Goal: Task Accomplishment & Management: Manage account settings

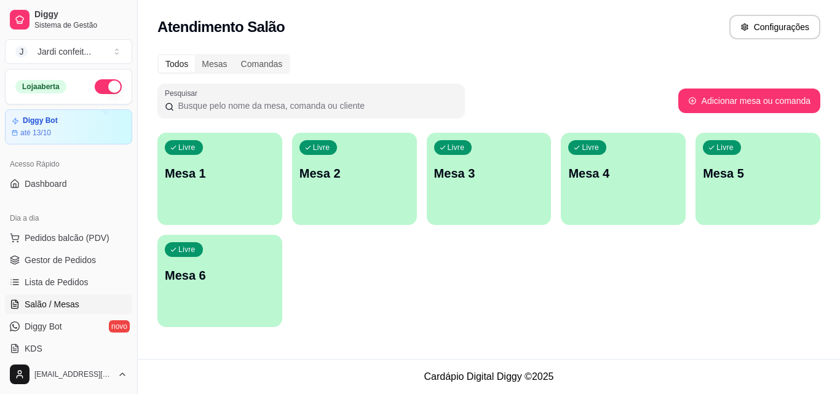
click at [211, 163] on div "Livre Mesa 1" at bounding box center [220, 172] width 125 height 78
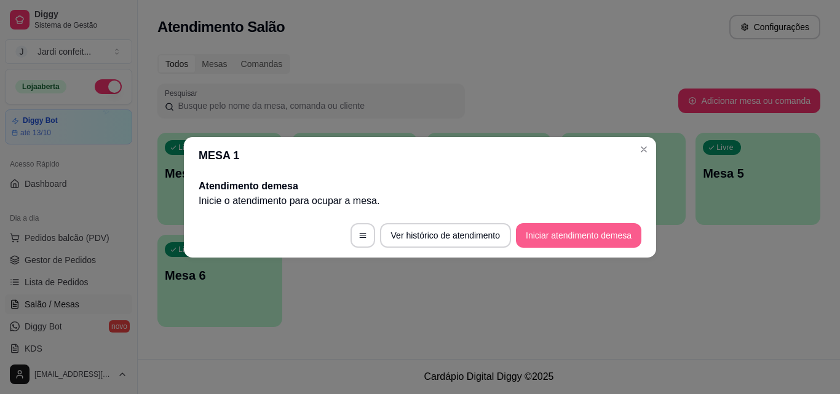
click at [570, 233] on button "Iniciar atendimento de mesa" at bounding box center [579, 235] width 126 height 25
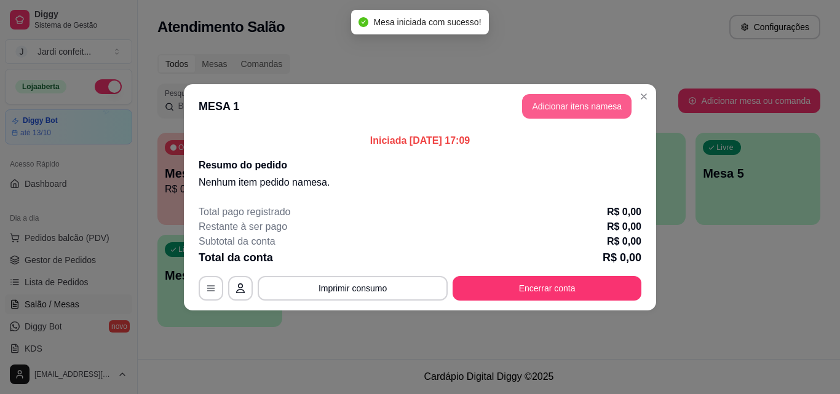
click at [566, 95] on button "Adicionar itens na mesa" at bounding box center [577, 106] width 110 height 25
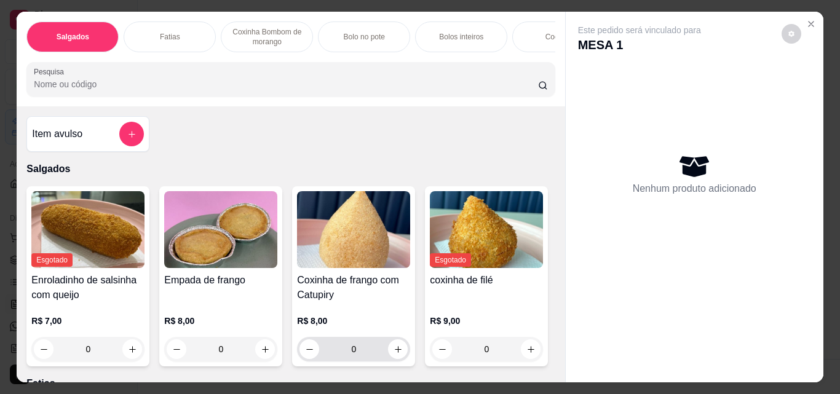
scroll to position [123, 0]
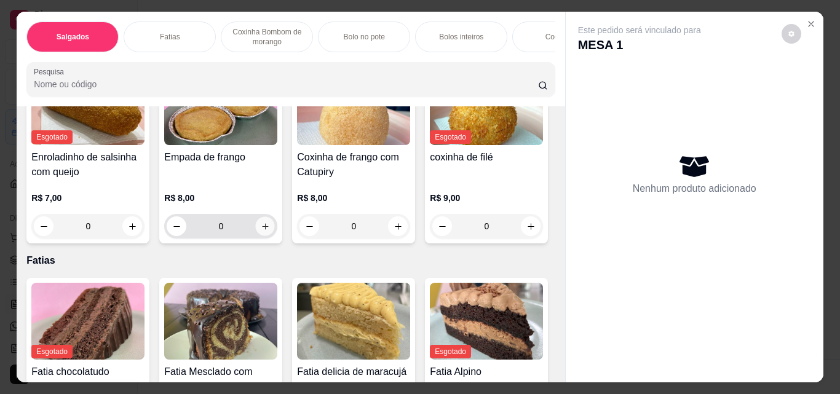
click at [256, 233] on button "increase-product-quantity" at bounding box center [265, 226] width 19 height 19
type input "1"
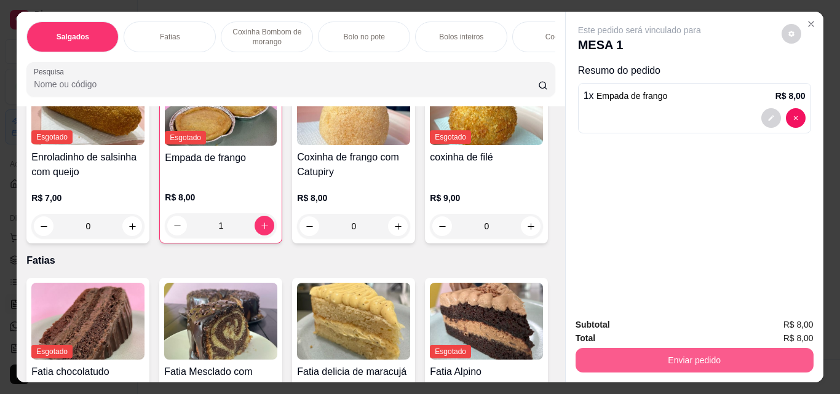
click at [637, 359] on button "Enviar pedido" at bounding box center [695, 360] width 238 height 25
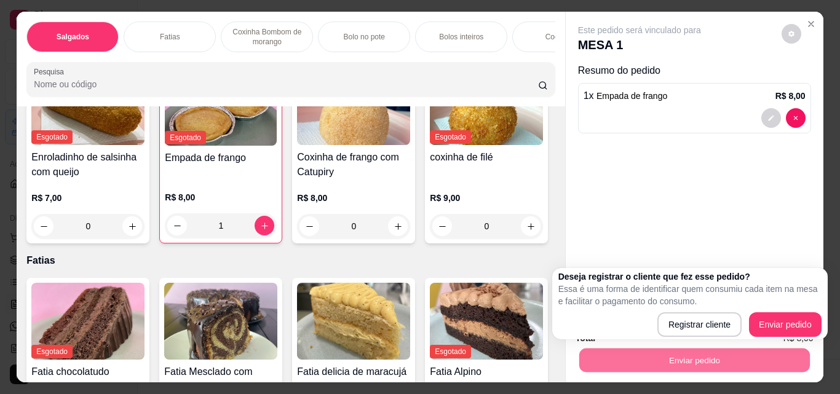
click at [784, 234] on div "Este pedido será vinculado para MESA 1 Resumo do pedido 1 x Empada de frango R$…" at bounding box center [695, 160] width 258 height 297
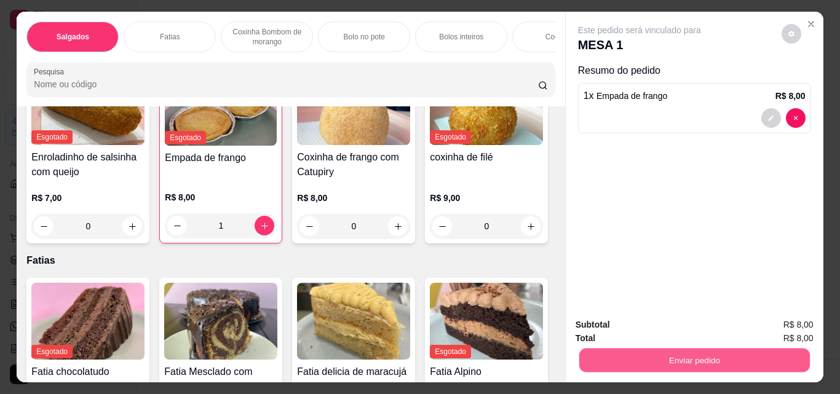
click at [731, 360] on button "Enviar pedido" at bounding box center [694, 360] width 231 height 24
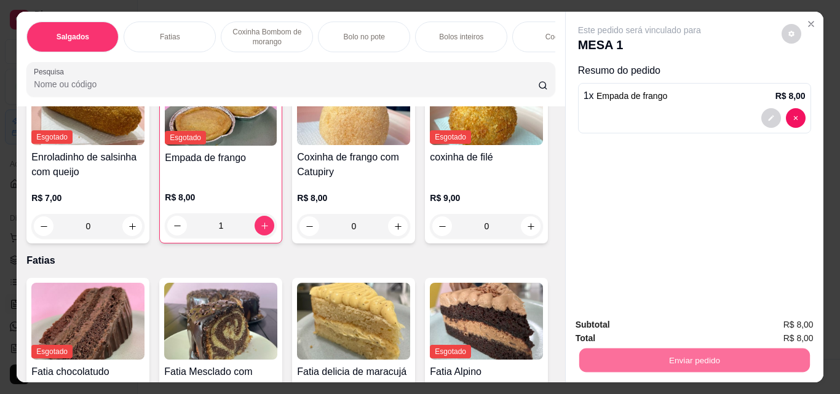
click at [692, 319] on button "Registrar cliente" at bounding box center [699, 325] width 81 height 23
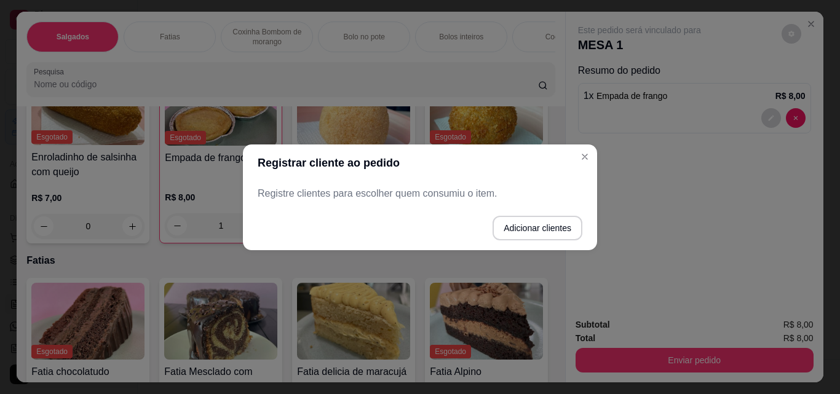
click at [567, 157] on header "Registrar cliente ao pedido" at bounding box center [420, 163] width 354 height 37
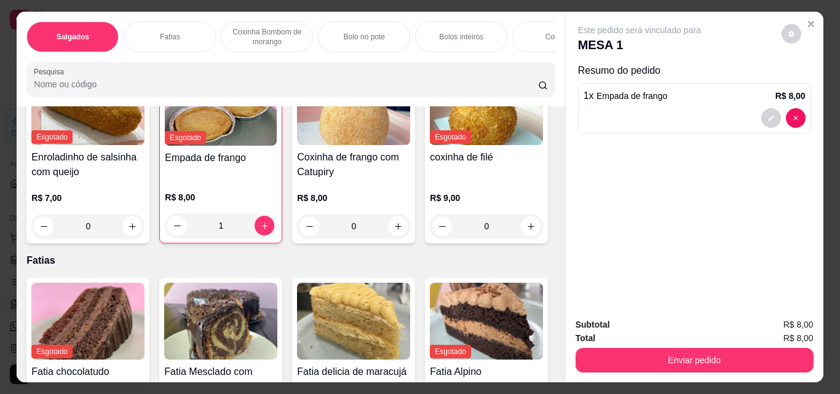
click at [731, 369] on div "Subtotal R$ 8,00 Total R$ 8,00 Enviar pedido" at bounding box center [695, 345] width 258 height 74
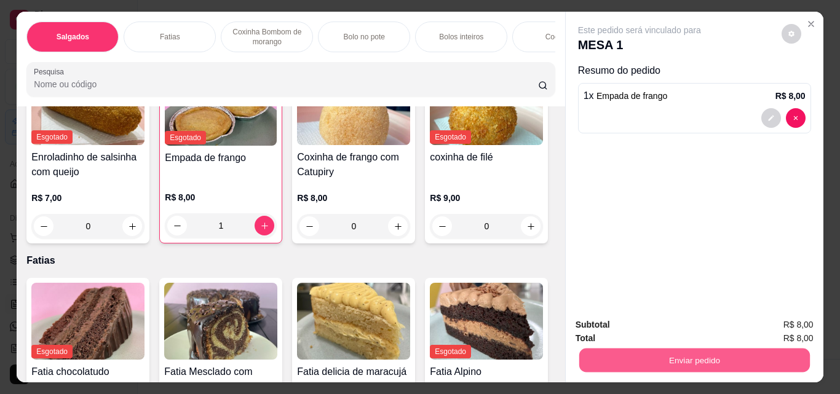
click at [759, 353] on button "Enviar pedido" at bounding box center [694, 360] width 231 height 24
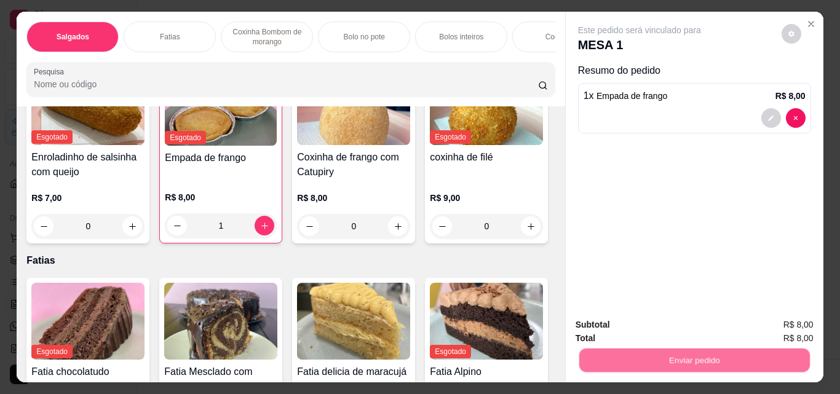
click at [778, 332] on button "Enviar pedido" at bounding box center [782, 325] width 68 height 23
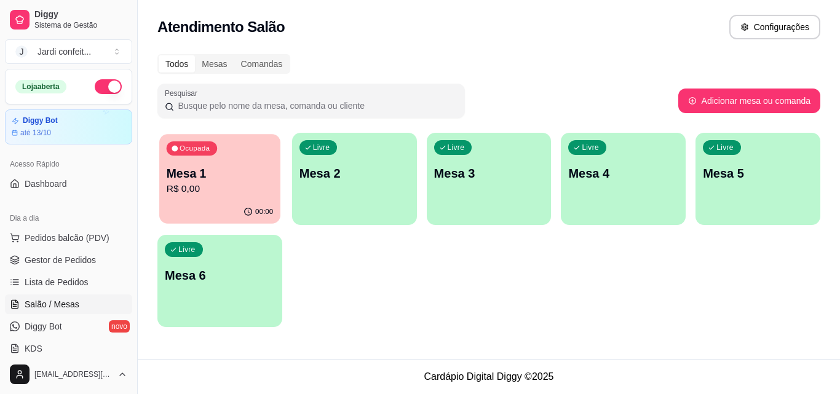
click at [205, 164] on div "Ocupada Mesa 1 R$ 0,00" at bounding box center [219, 167] width 121 height 66
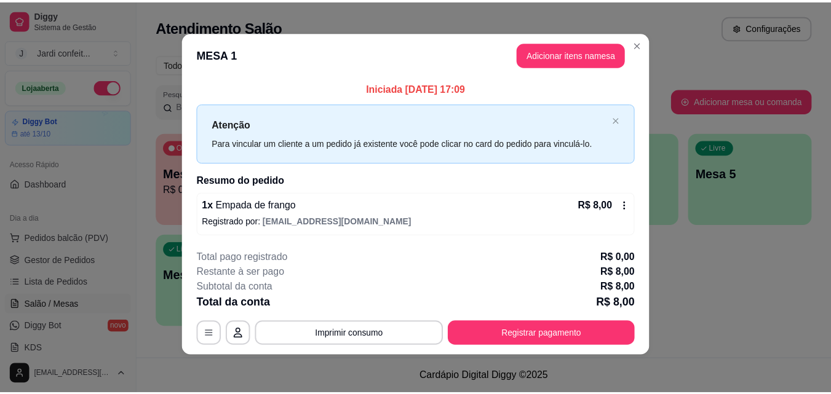
scroll to position [4, 0]
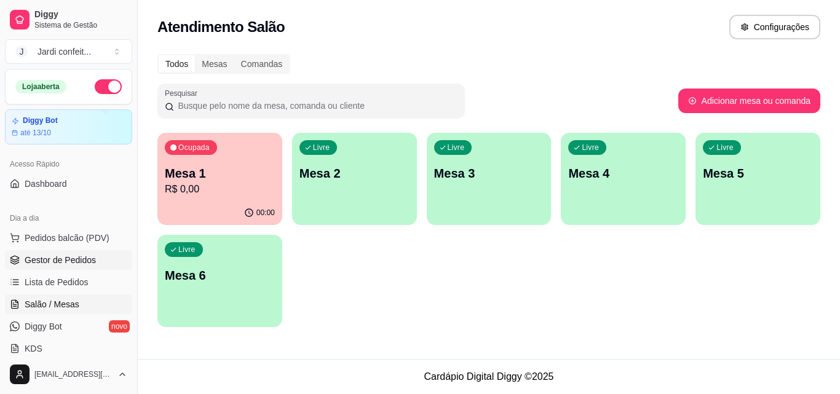
click at [94, 265] on link "Gestor de Pedidos" at bounding box center [68, 260] width 127 height 20
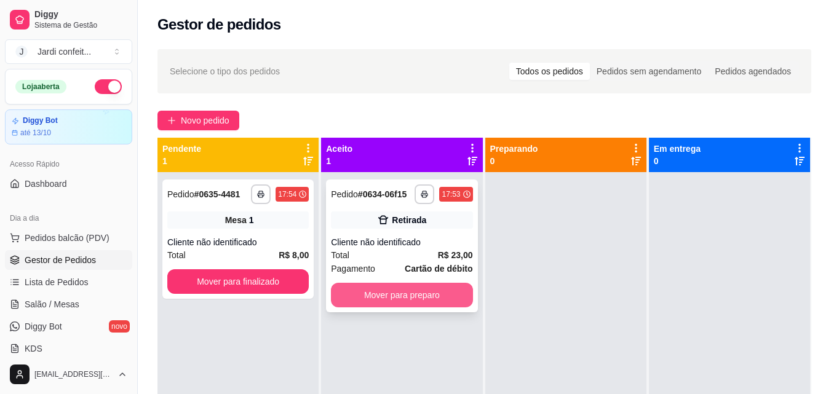
click at [410, 300] on button "Mover para preparo" at bounding box center [402, 295] width 142 height 25
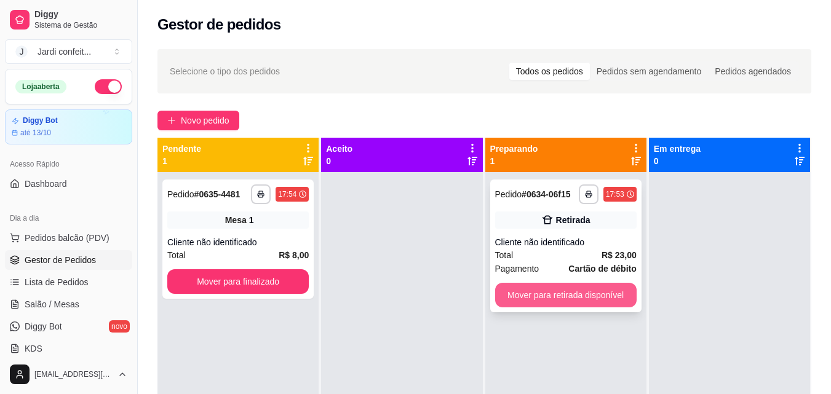
click at [593, 296] on button "Mover para retirada disponível" at bounding box center [566, 295] width 142 height 25
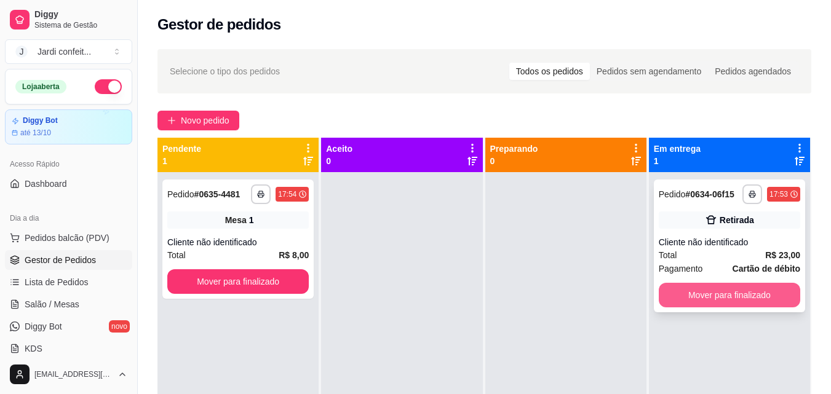
click at [693, 299] on button "Mover para finalizado" at bounding box center [730, 295] width 142 height 25
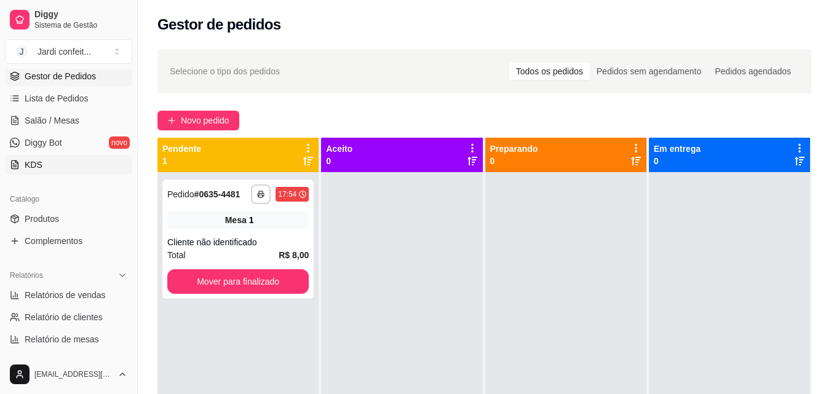
scroll to position [246, 0]
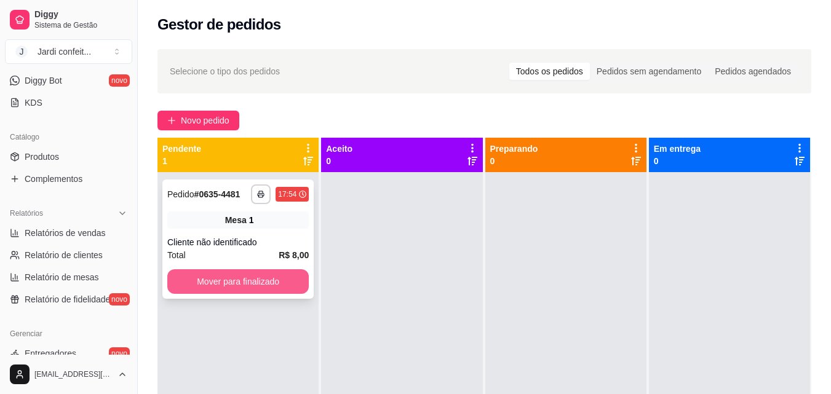
click at [247, 287] on button "Mover para finalizado" at bounding box center [238, 281] width 142 height 25
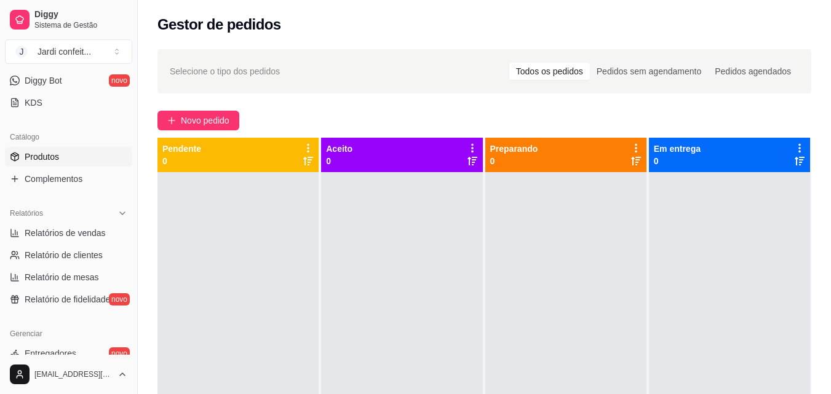
click at [60, 151] on link "Produtos" at bounding box center [68, 157] width 127 height 20
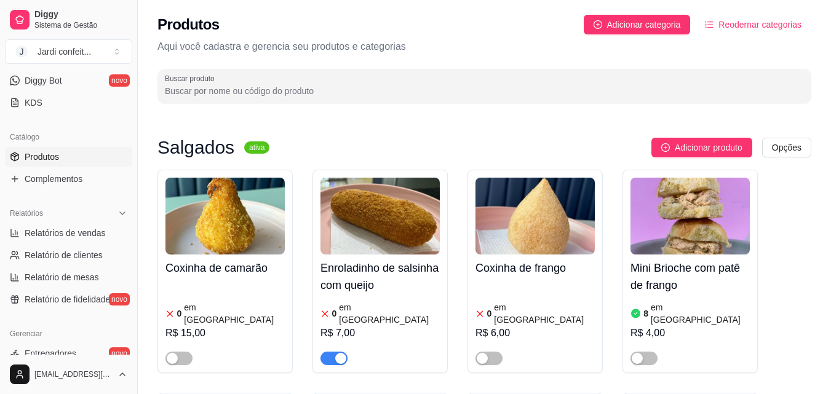
click at [76, 155] on link "Produtos" at bounding box center [68, 157] width 127 height 20
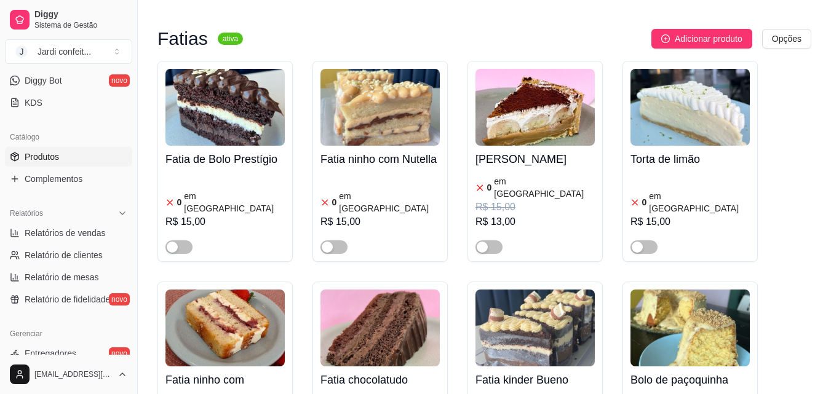
scroll to position [2646, 0]
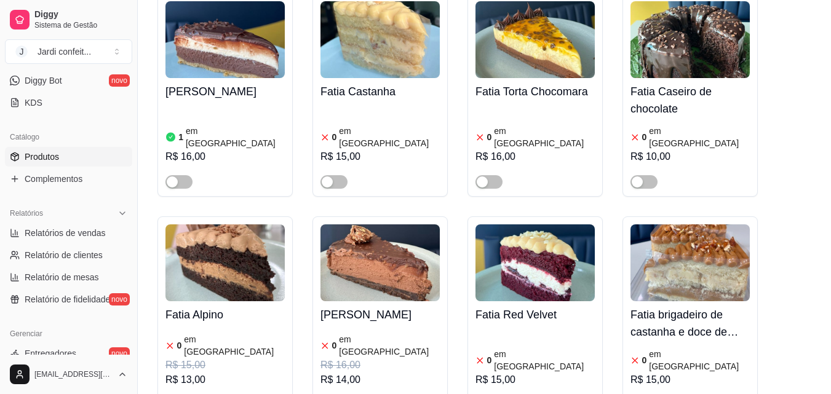
scroll to position [7076, 0]
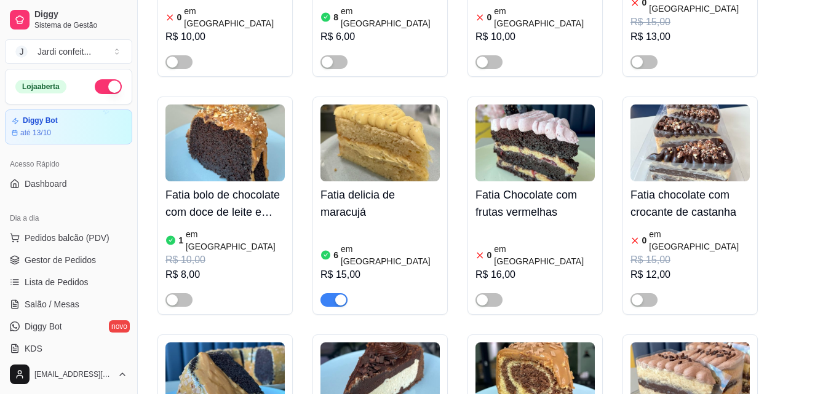
scroll to position [6522, 0]
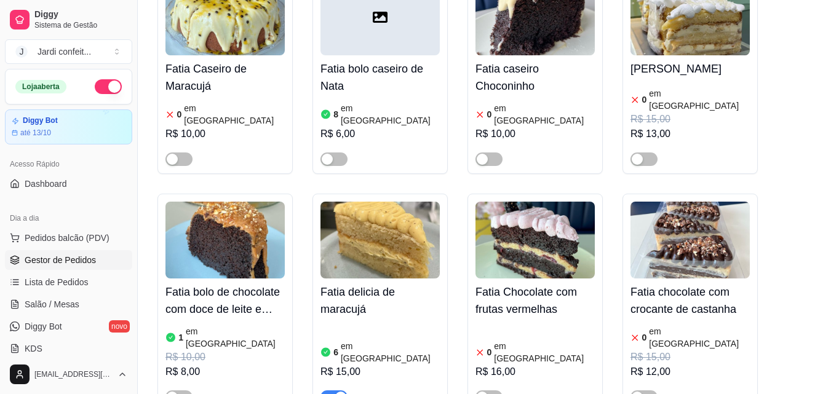
click at [74, 254] on span "Gestor de Pedidos" at bounding box center [60, 260] width 71 height 12
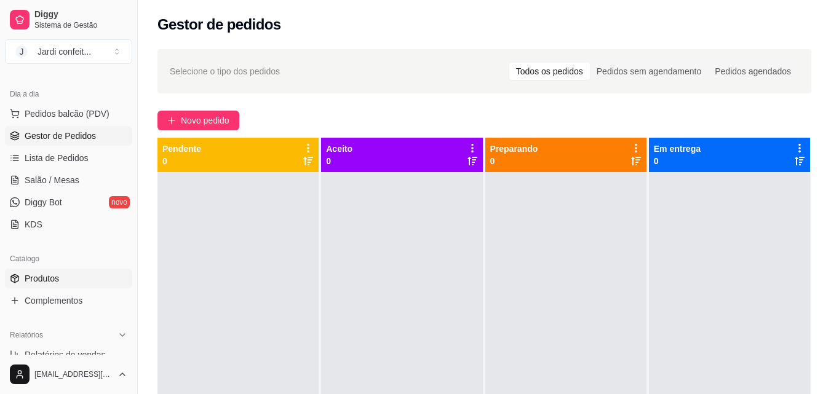
scroll to position [185, 0]
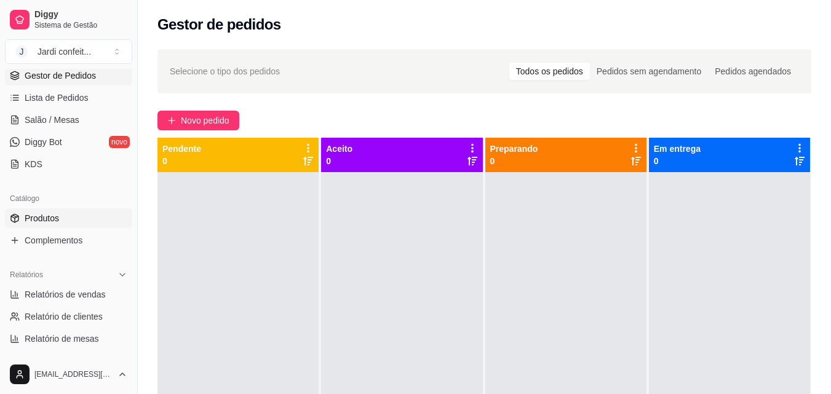
click at [86, 216] on link "Produtos" at bounding box center [68, 219] width 127 height 20
click at [88, 217] on link "Produtos" at bounding box center [68, 219] width 127 height 20
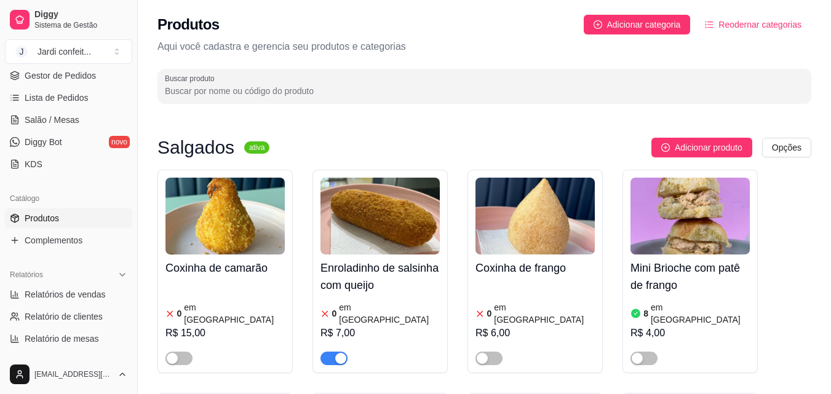
scroll to position [62, 0]
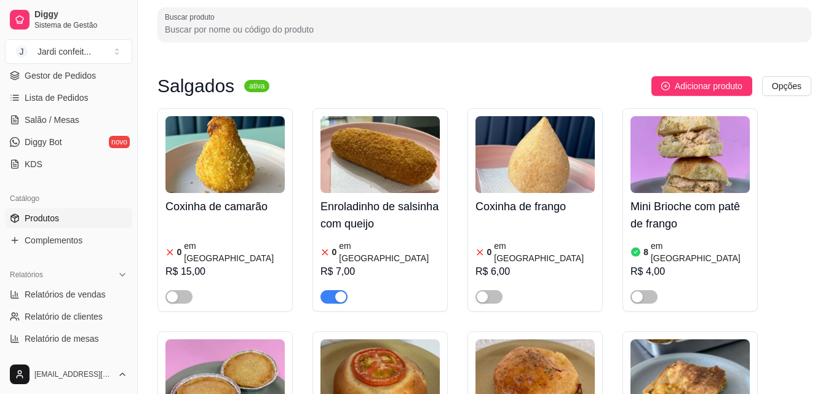
click at [331, 290] on span "button" at bounding box center [334, 297] width 27 height 14
click at [340, 290] on span "button" at bounding box center [334, 297] width 27 height 14
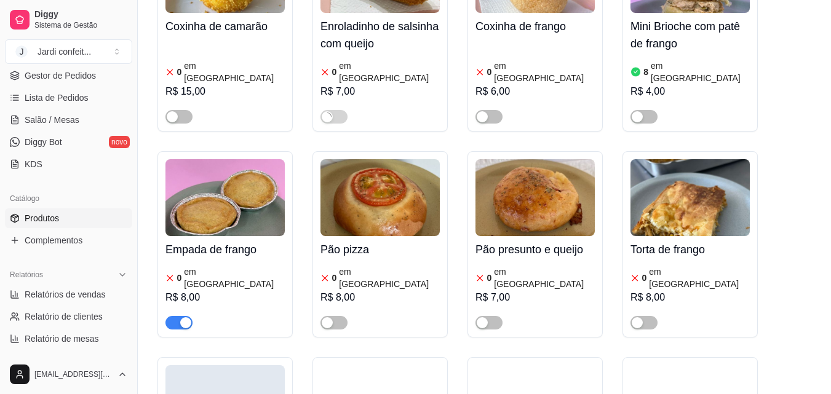
scroll to position [369, 0]
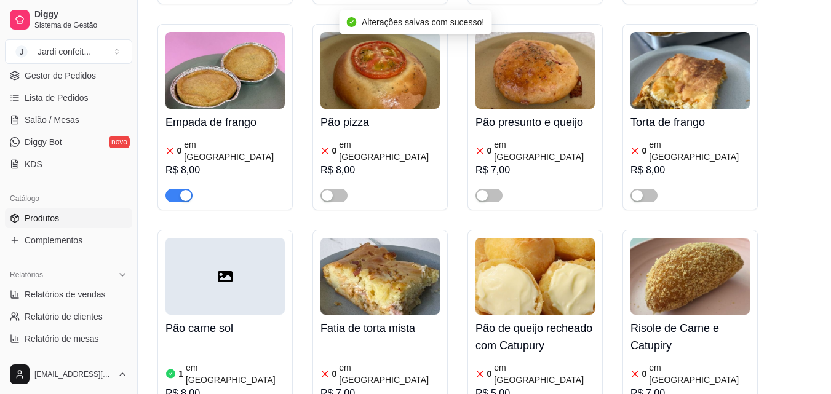
click at [178, 189] on span "button" at bounding box center [179, 196] width 27 height 14
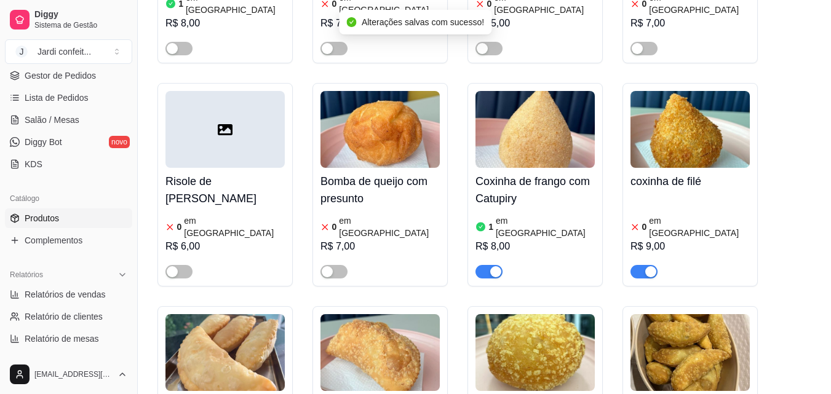
scroll to position [738, 0]
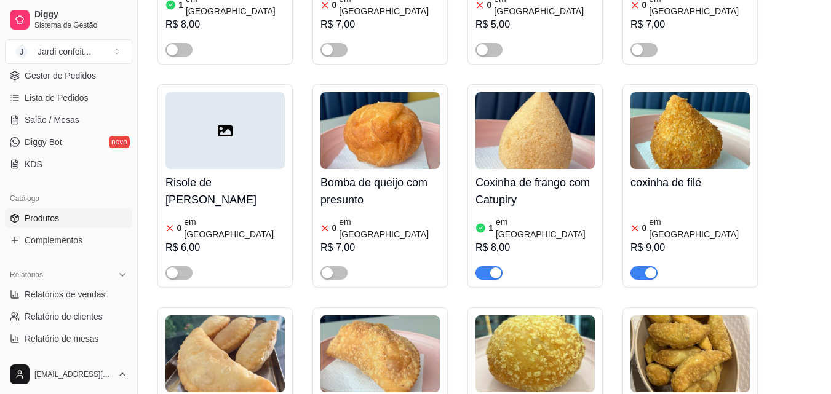
click at [685, 111] on img at bounding box center [690, 130] width 119 height 77
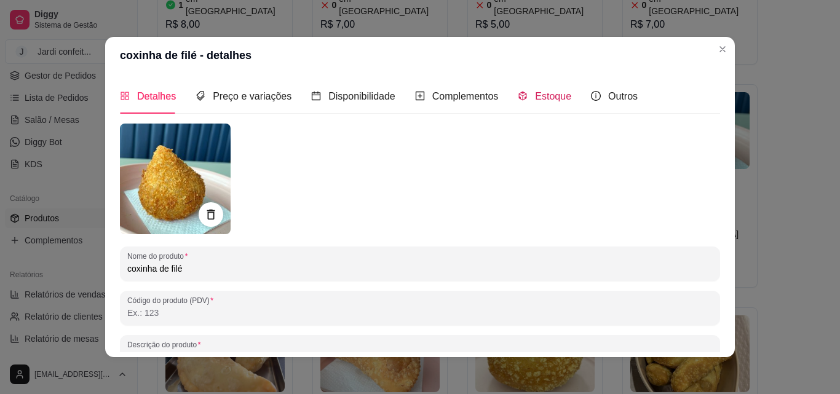
click at [535, 99] on span "Estoque" at bounding box center [553, 96] width 36 height 10
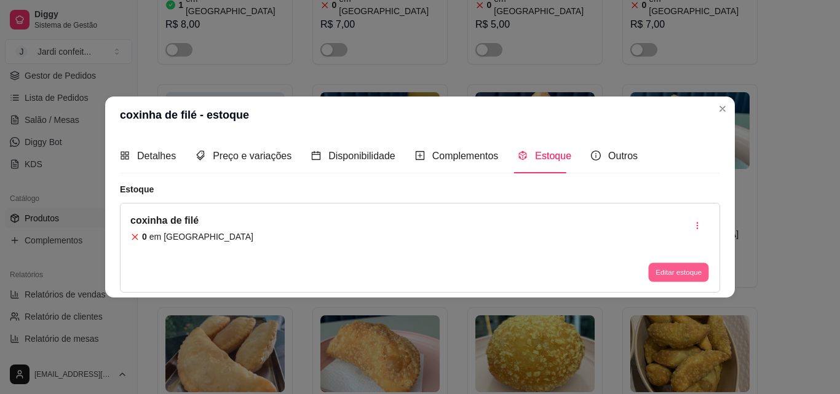
click at [690, 274] on button "Editar estoque" at bounding box center [679, 272] width 60 height 19
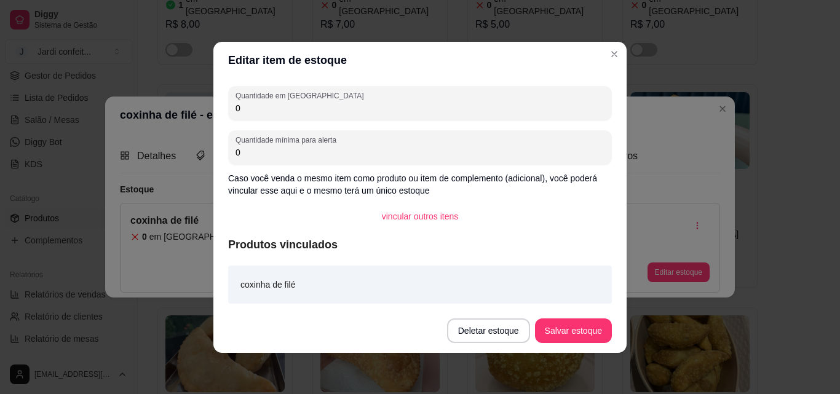
drag, startPoint x: 290, startPoint y: 106, endPoint x: 183, endPoint y: 113, distance: 107.9
click at [184, 113] on div "Editar item de estoque Quantidade em estoque 0 Quantidade mínima para alerta 0 …" at bounding box center [420, 197] width 840 height 394
type input "2"
click at [573, 329] on button "Salvar estoque" at bounding box center [573, 331] width 77 height 25
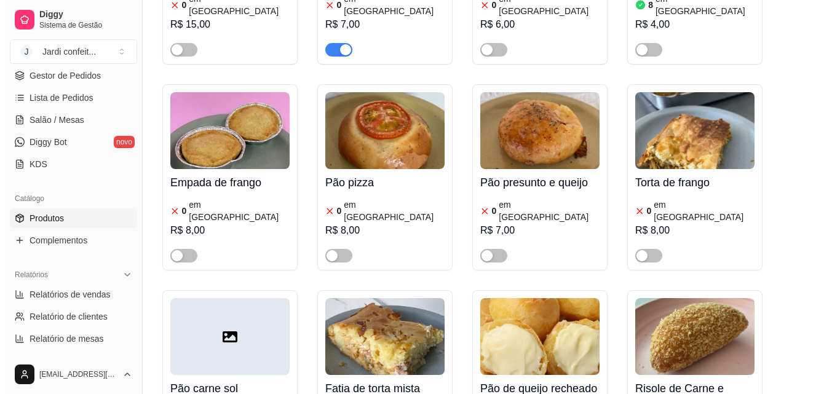
scroll to position [185, 0]
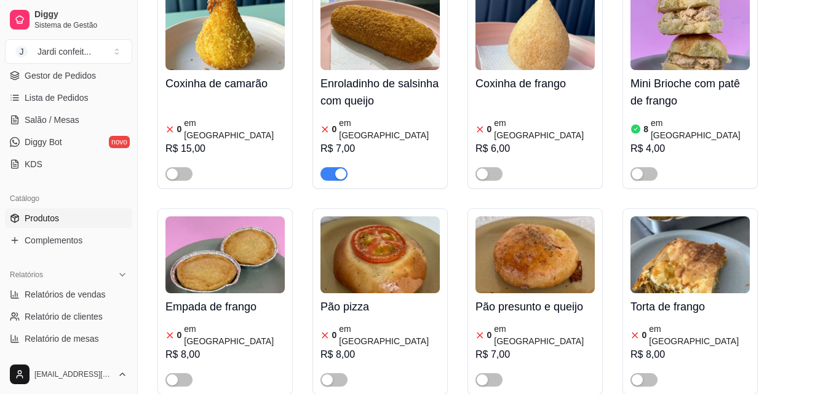
click at [407, 50] on img at bounding box center [380, 31] width 119 height 77
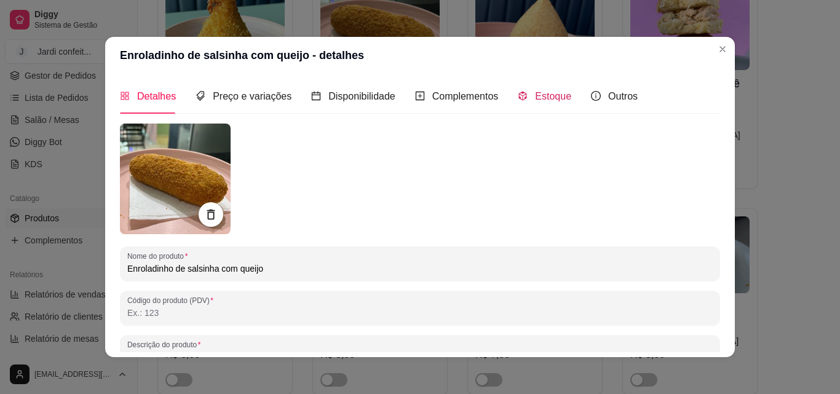
click at [535, 94] on span "Estoque" at bounding box center [553, 96] width 36 height 10
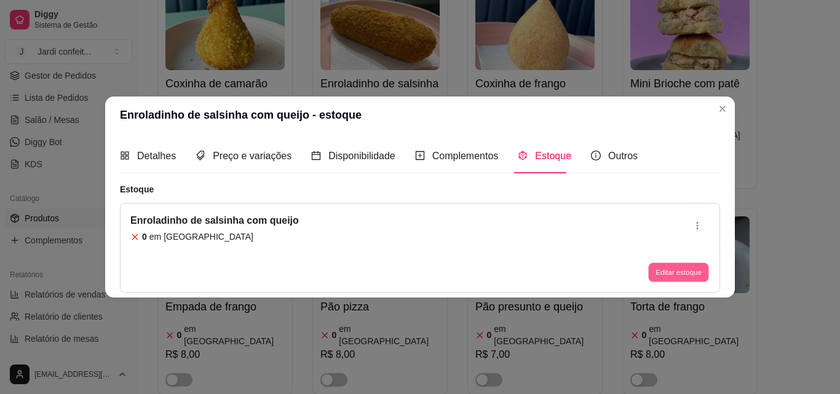
click at [680, 269] on button "Editar estoque" at bounding box center [679, 272] width 60 height 19
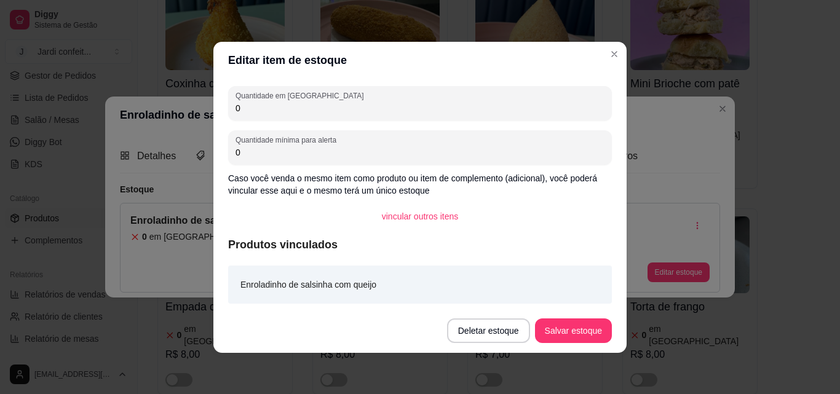
drag, startPoint x: 262, startPoint y: 110, endPoint x: 186, endPoint y: 110, distance: 76.3
click at [194, 113] on div "Editar item de estoque Quantidade em estoque 0 Quantidade mínima para alerta 0 …" at bounding box center [420, 197] width 840 height 394
type input "2"
click at [575, 332] on button "Salvar estoque" at bounding box center [573, 331] width 77 height 25
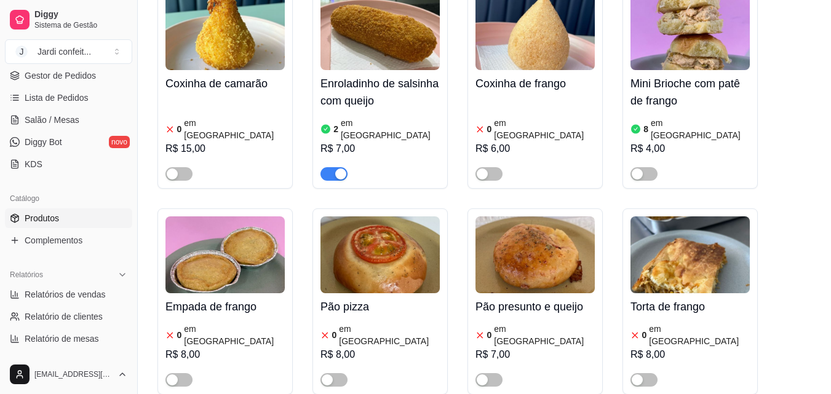
click at [724, 109] on h4 "Mini Brioche com patê de frango" at bounding box center [690, 92] width 119 height 34
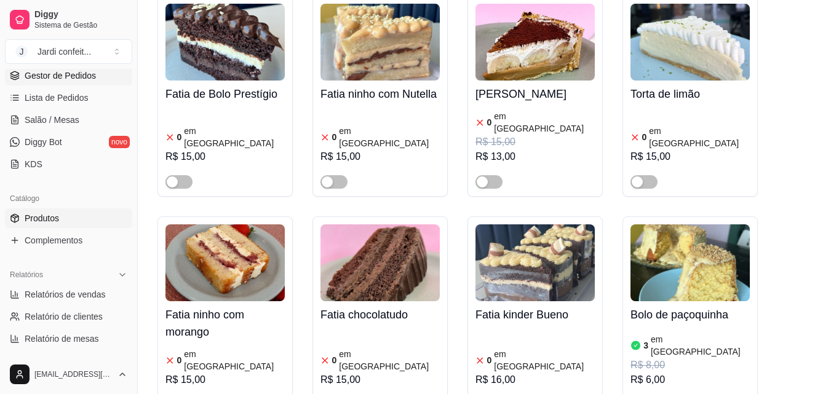
scroll to position [123, 0]
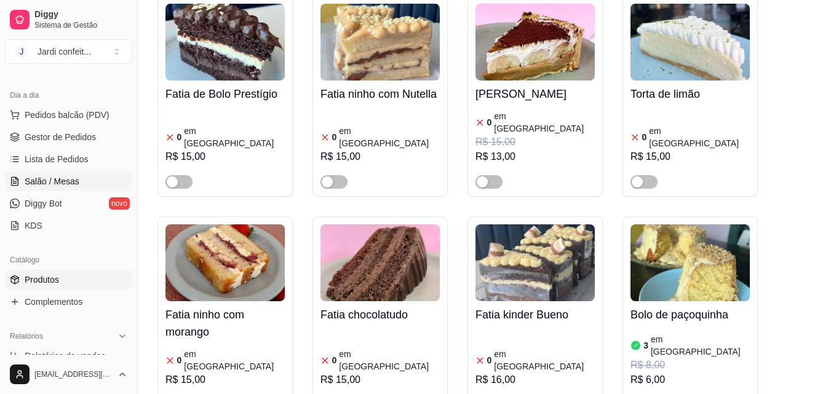
click at [59, 178] on span "Salão / Mesas" at bounding box center [52, 181] width 55 height 12
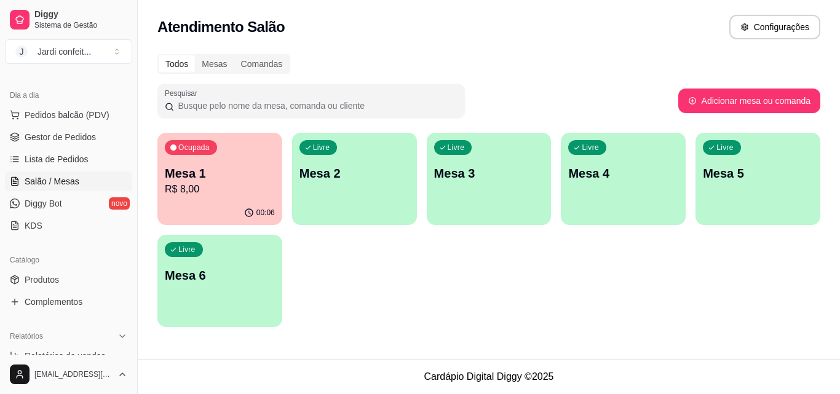
click at [234, 178] on p "Mesa 1" at bounding box center [220, 173] width 110 height 17
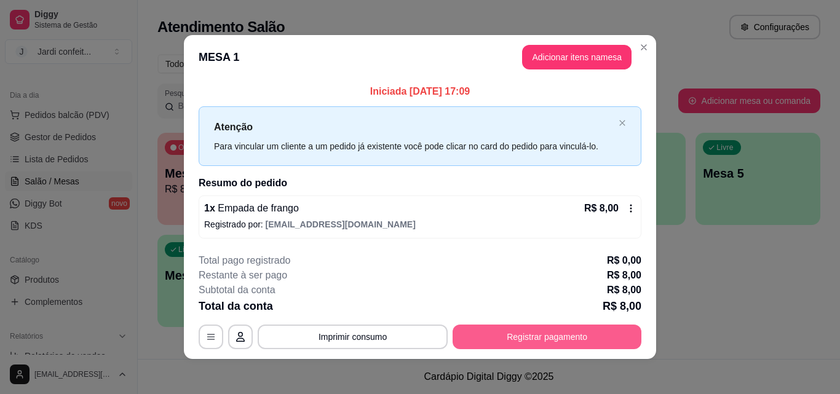
click at [559, 332] on button "Registrar pagamento" at bounding box center [547, 337] width 189 height 25
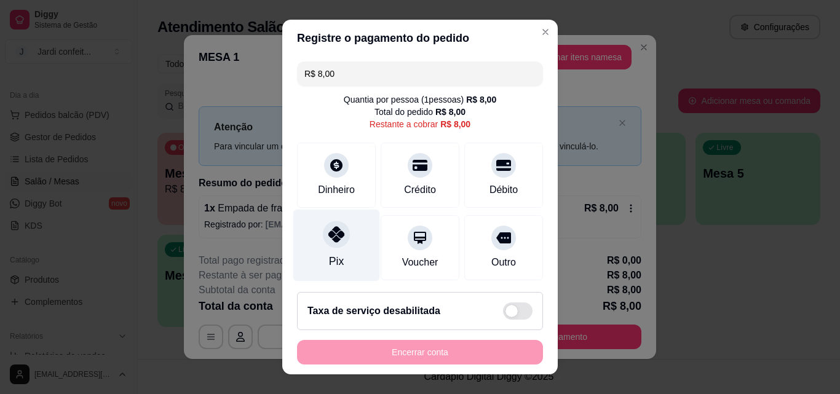
click at [323, 239] on div at bounding box center [336, 234] width 27 height 27
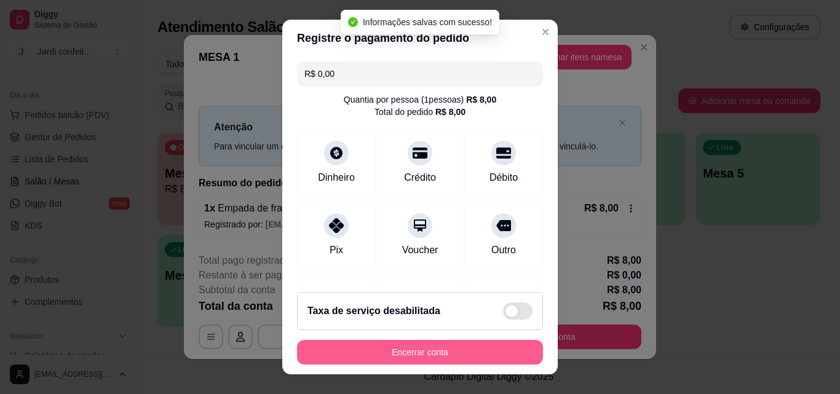
type input "R$ 0,00"
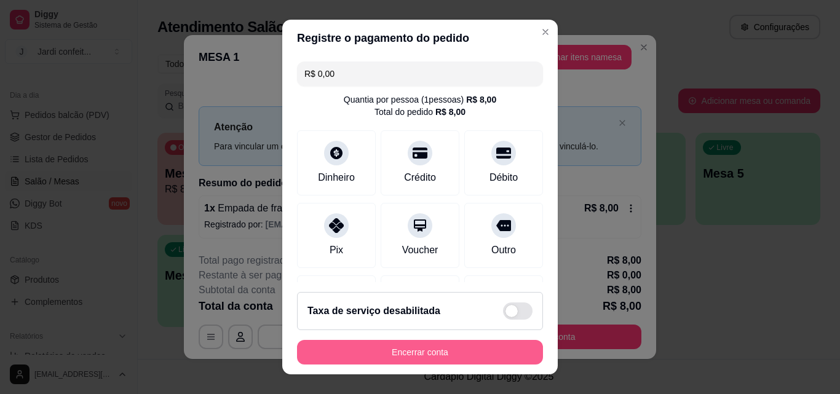
click at [464, 350] on button "Encerrar conta" at bounding box center [420, 352] width 246 height 25
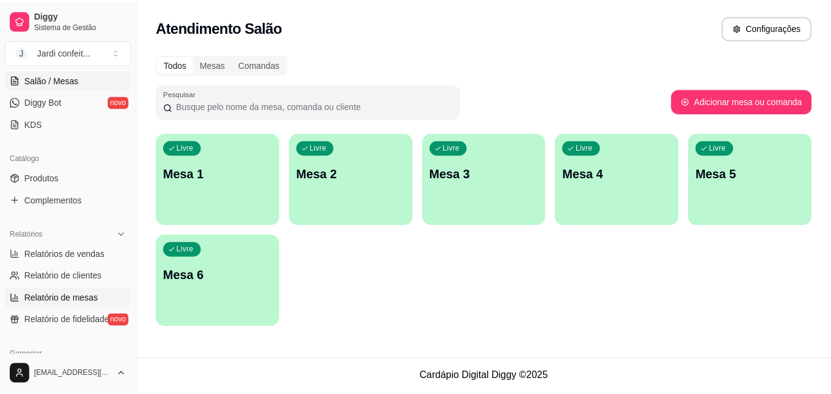
scroll to position [246, 0]
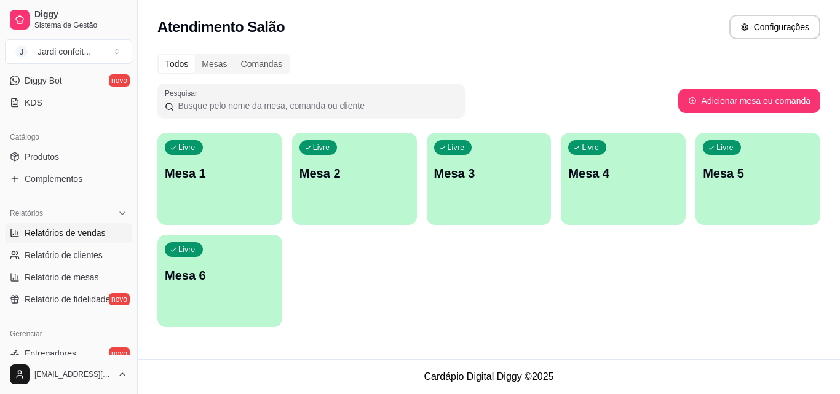
click at [106, 226] on link "Relatórios de vendas" at bounding box center [68, 233] width 127 height 20
select select "ALL"
select select "0"
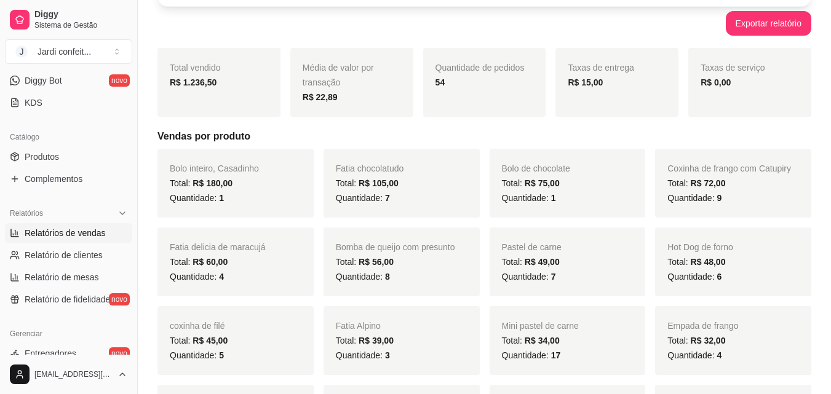
scroll to position [185, 0]
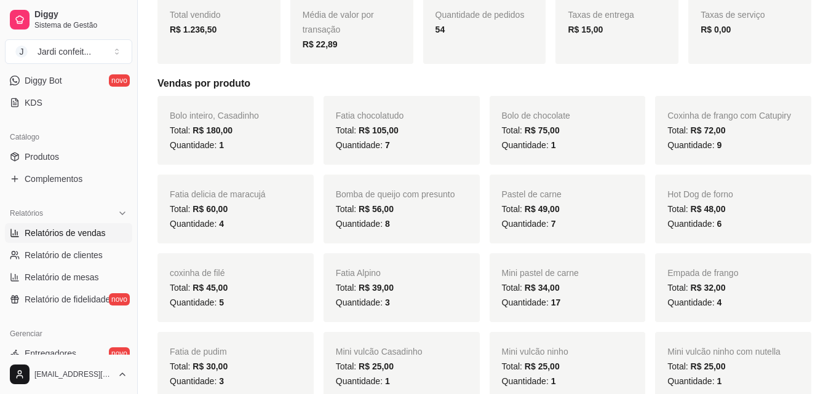
click at [246, 124] on div "Total: R$ 180,00" at bounding box center [236, 130] width 132 height 15
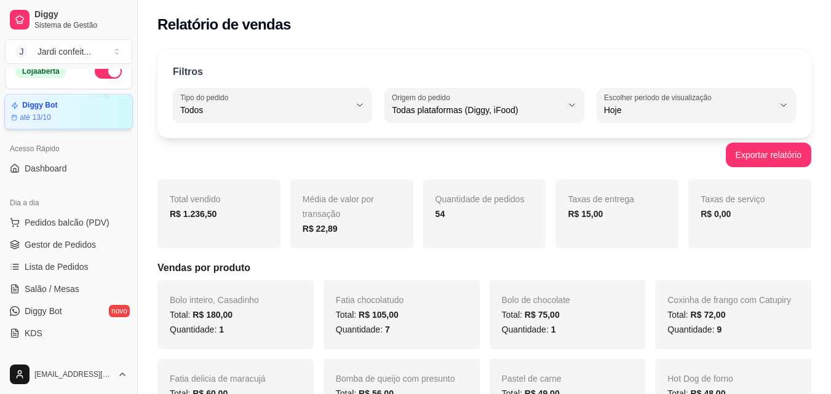
scroll to position [0, 0]
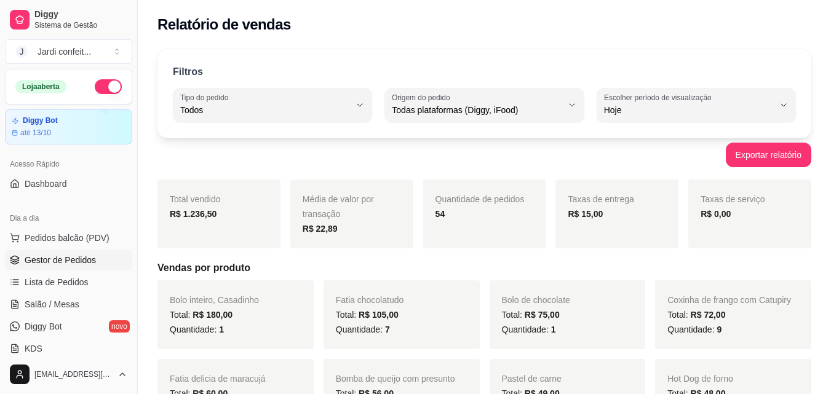
click at [87, 258] on span "Gestor de Pedidos" at bounding box center [60, 260] width 71 height 12
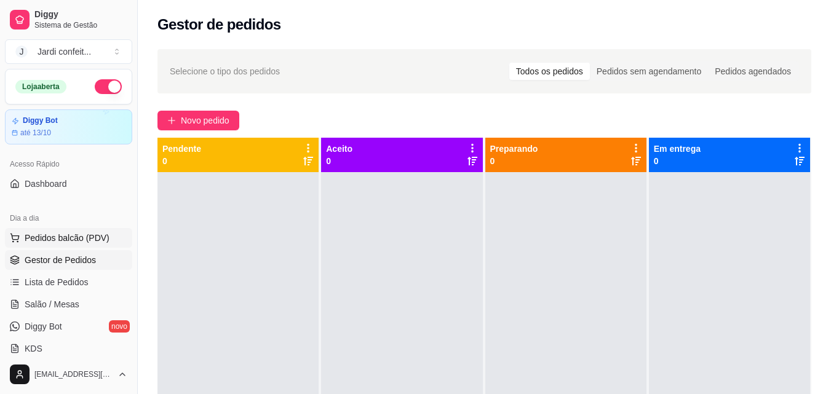
scroll to position [123, 0]
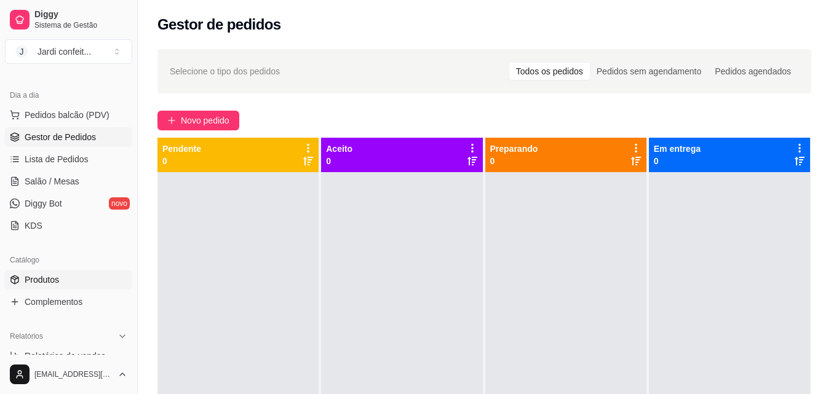
click at [85, 287] on link "Produtos" at bounding box center [68, 280] width 127 height 20
click at [66, 279] on link "Produtos" at bounding box center [68, 280] width 127 height 20
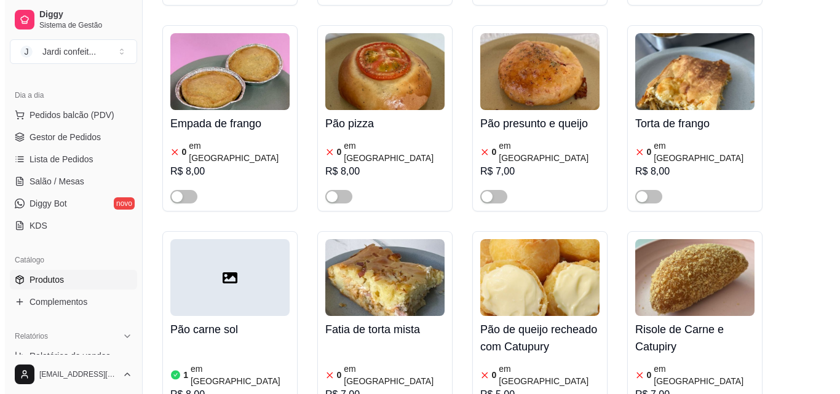
scroll to position [185, 0]
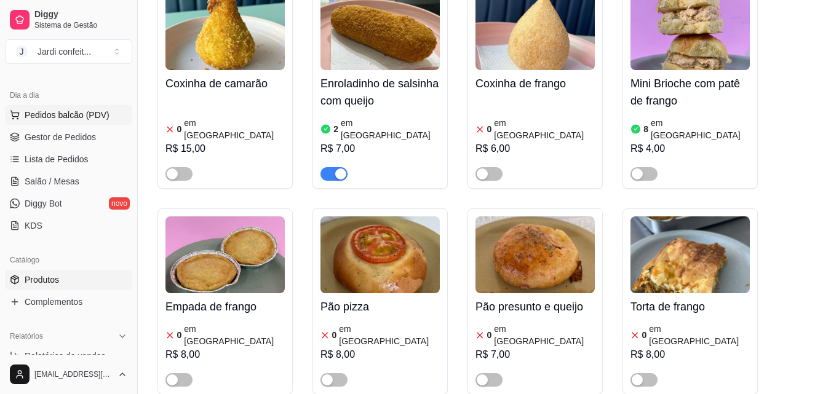
click at [101, 114] on span "Pedidos balcão (PDV)" at bounding box center [67, 115] width 85 height 12
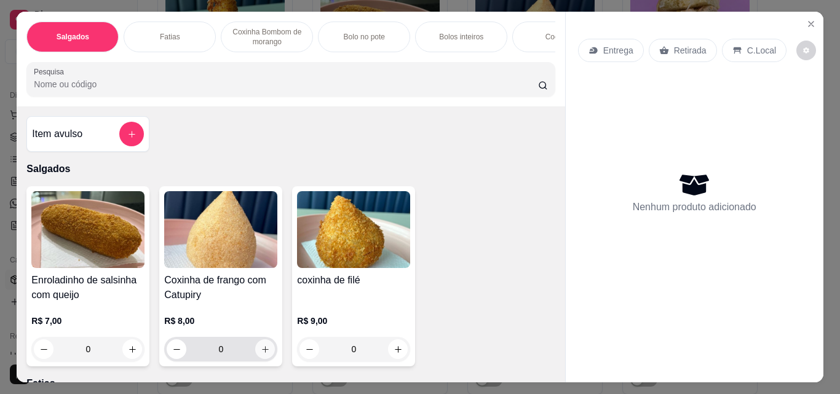
click at [265, 352] on icon "increase-product-quantity" at bounding box center [265, 349] width 9 height 9
type input "1"
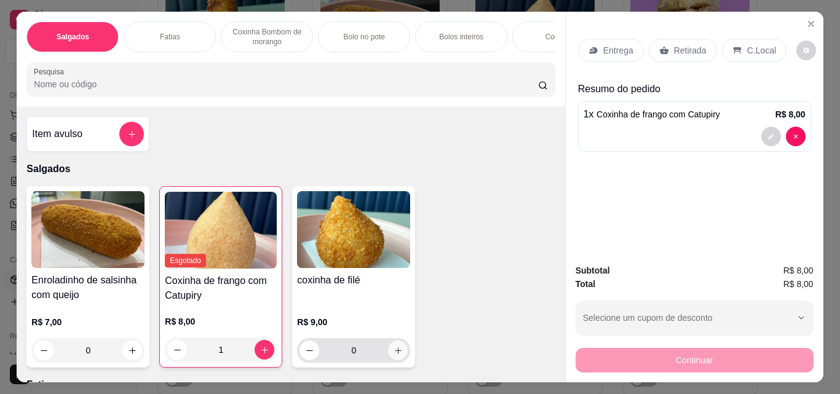
click at [395, 354] on icon "increase-product-quantity" at bounding box center [398, 351] width 7 height 7
type input "1"
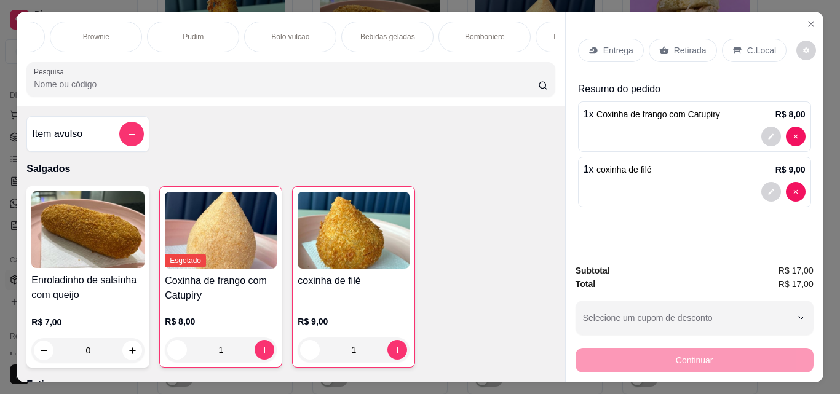
scroll to position [0, 730]
click at [332, 42] on div "Bebidas geladas" at bounding box center [314, 37] width 92 height 31
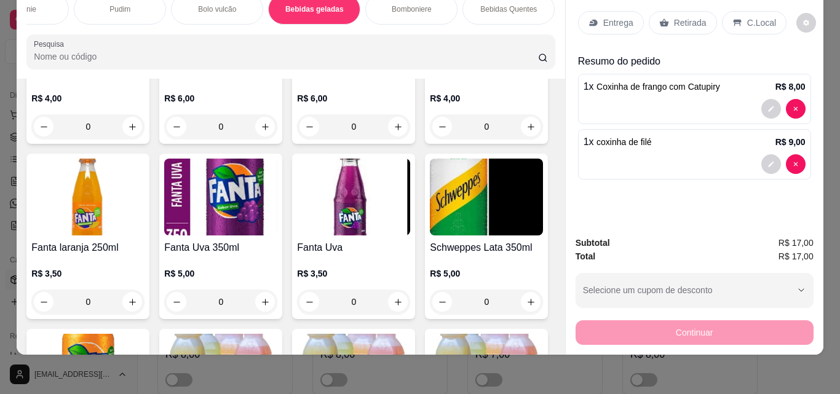
scroll to position [2678, 0]
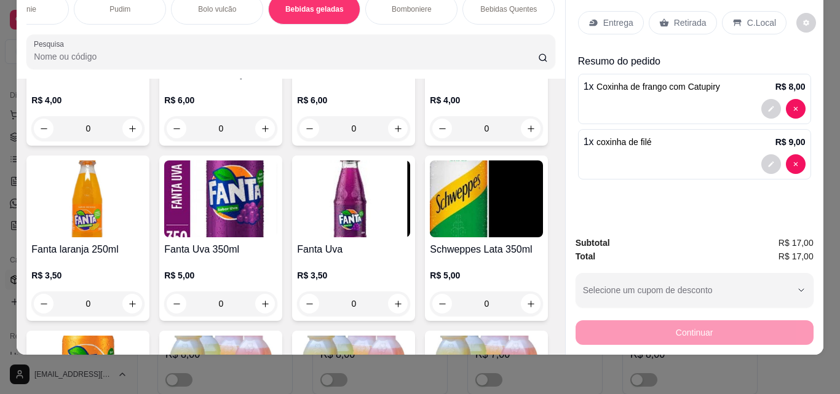
type input "1"
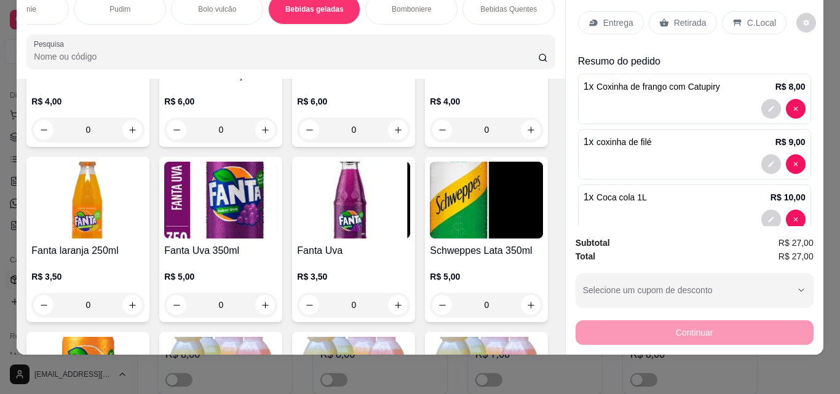
click at [617, 17] on p "Entrega" at bounding box center [619, 23] width 30 height 12
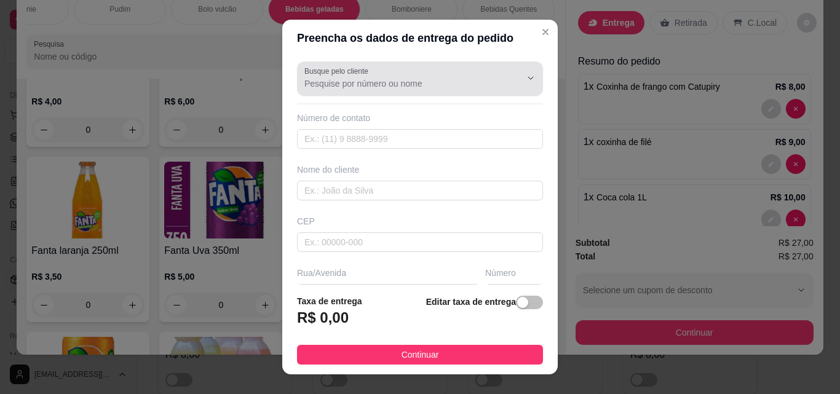
click at [440, 81] on input "Busque pelo cliente" at bounding box center [403, 84] width 197 height 12
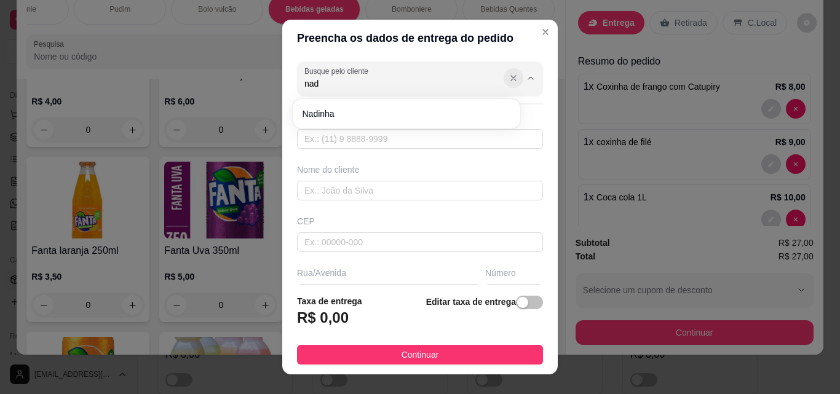
type input "nad"
click at [509, 79] on icon "Show suggestions" at bounding box center [514, 78] width 10 height 10
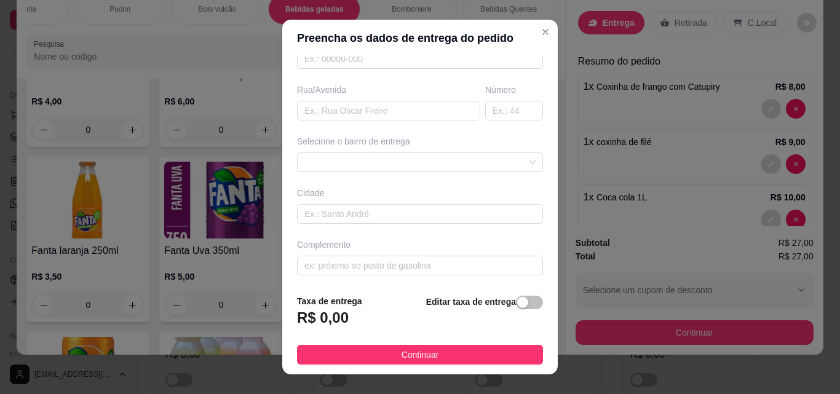
scroll to position [0, 0]
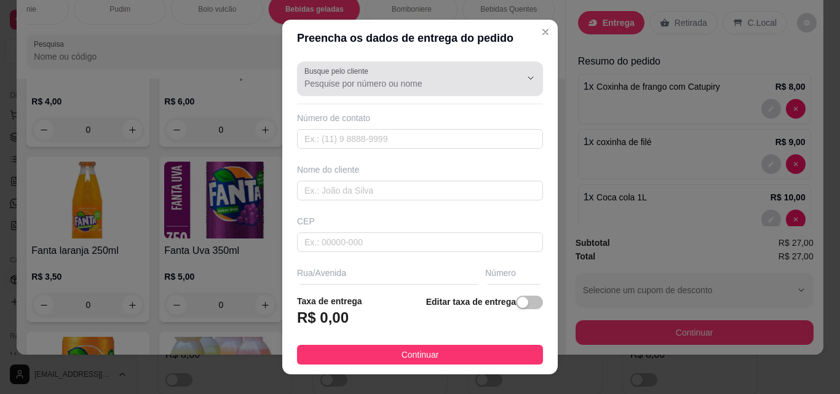
click at [450, 82] on input "Busque pelo cliente" at bounding box center [403, 84] width 197 height 12
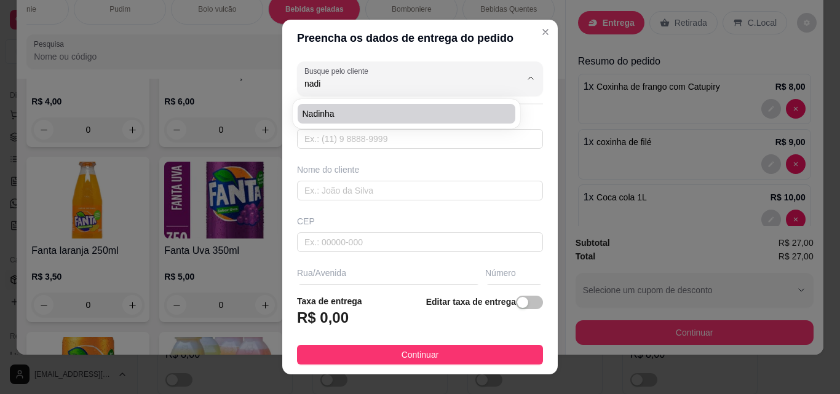
click at [443, 111] on span "Nadinha" at bounding box center [401, 114] width 196 height 12
type input "Nadinha"
type input "86981752546"
type input "Nadinha"
type input "64330000"
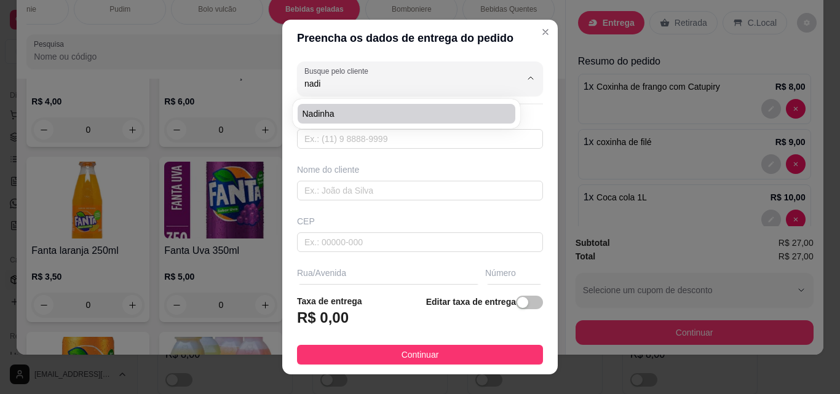
type input "[PERSON_NAME]"
type input "342"
type input "São Miguel do tapuio"
type input "Lojao do 15"
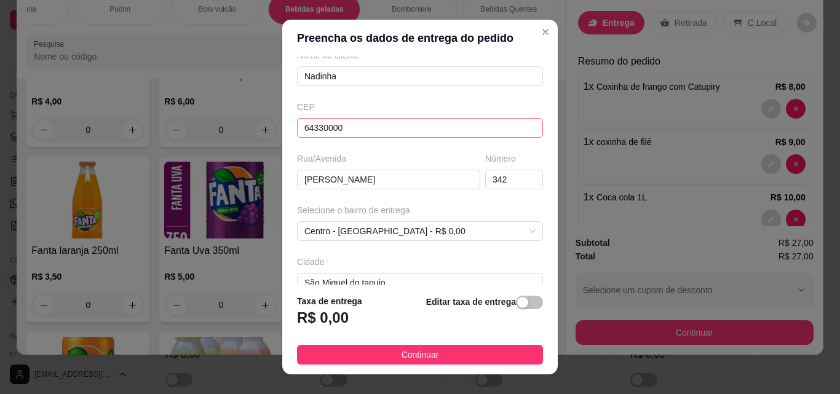
scroll to position [111, 0]
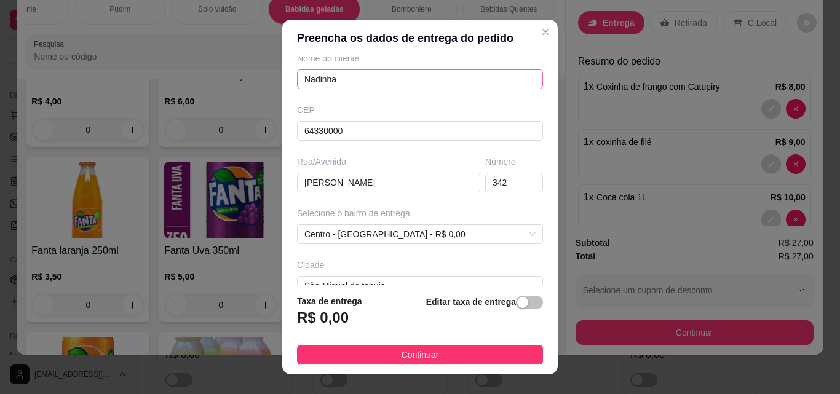
type input "Nadinha"
drag, startPoint x: 373, startPoint y: 82, endPoint x: 317, endPoint y: 83, distance: 56.0
click at [317, 83] on input "Nadinha" at bounding box center [420, 80] width 246 height 20
type input "N"
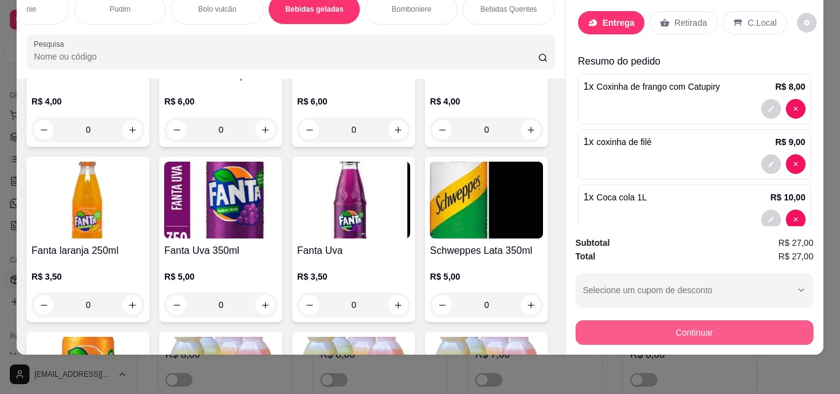
click at [690, 321] on button "Continuar" at bounding box center [695, 333] width 238 height 25
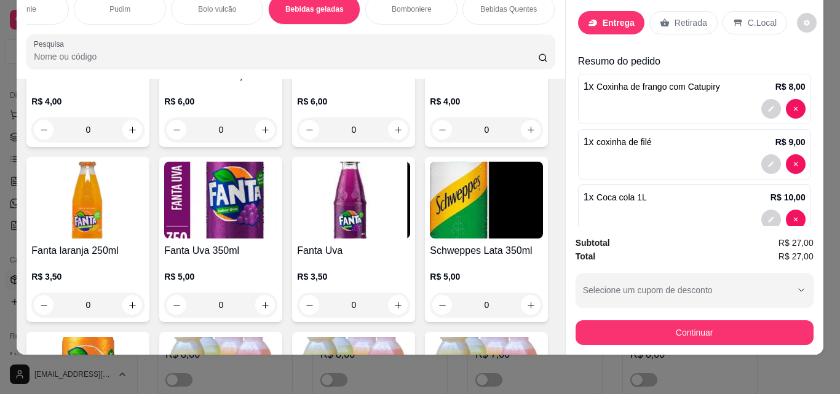
scroll to position [0, 0]
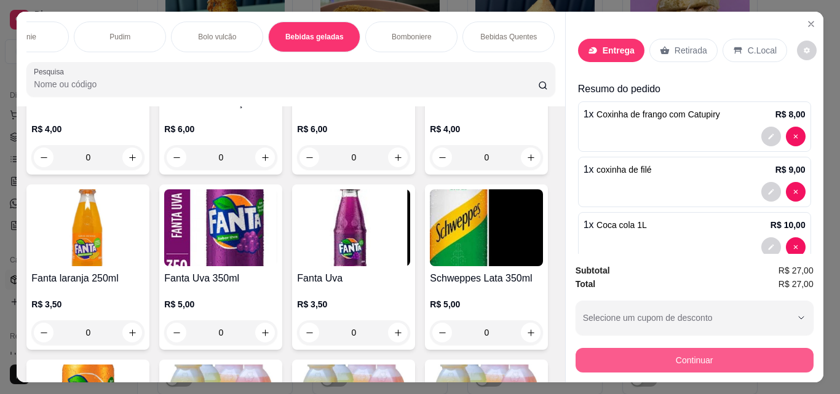
click at [706, 354] on button "Continuar" at bounding box center [695, 360] width 238 height 25
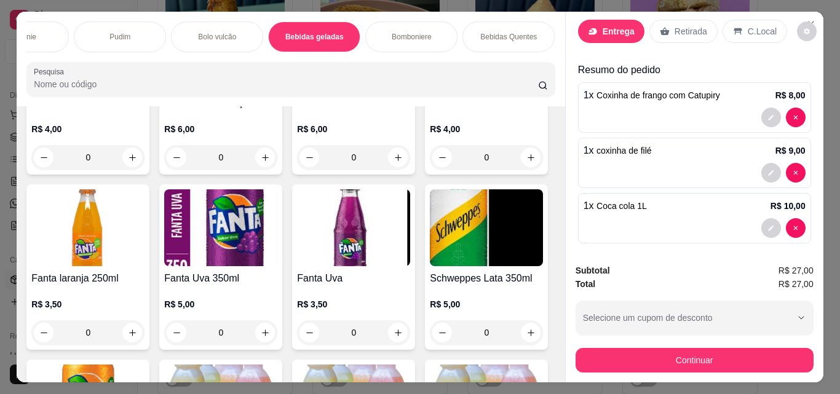
scroll to position [26, 0]
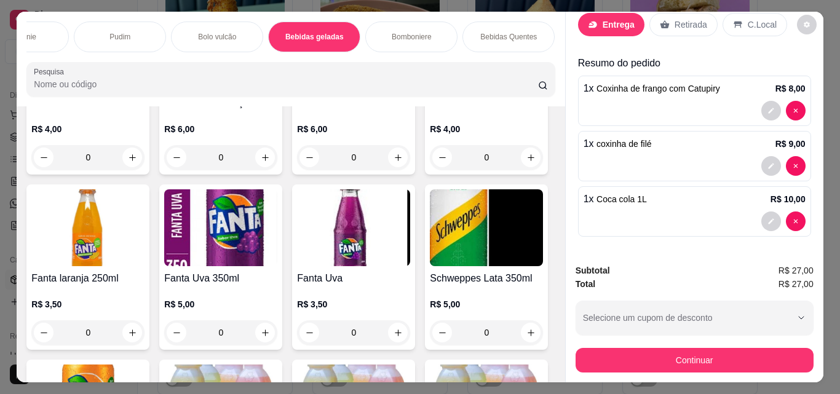
click at [609, 18] on p "Entrega" at bounding box center [619, 24] width 32 height 12
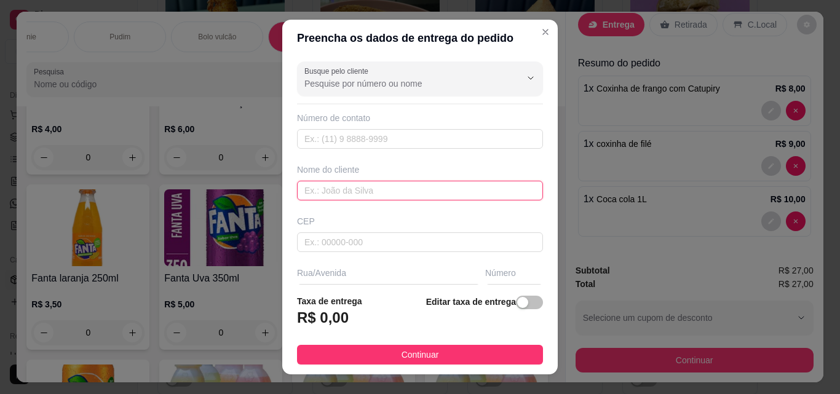
click at [415, 186] on input "text" at bounding box center [420, 191] width 246 height 20
click at [485, 188] on input "rua" at bounding box center [420, 191] width 246 height 20
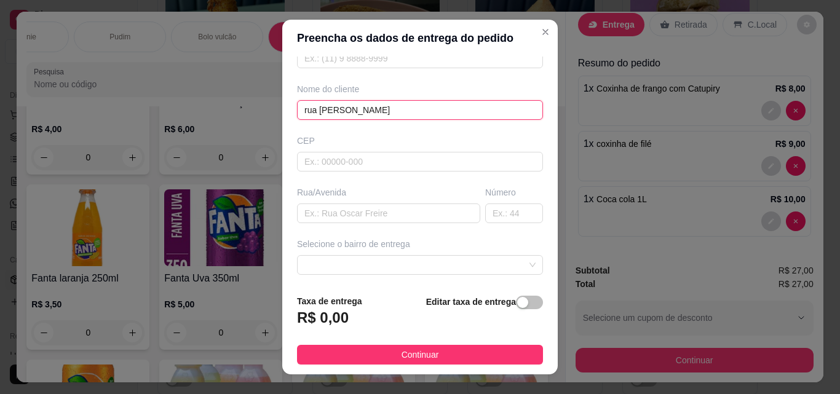
scroll to position [0, 0]
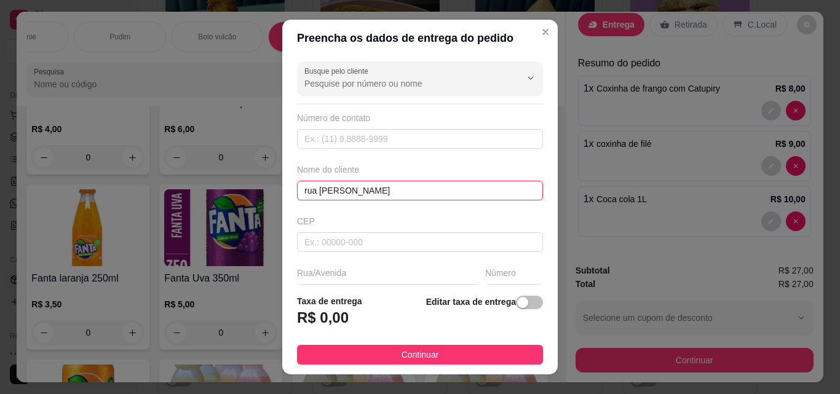
drag, startPoint x: 429, startPoint y: 190, endPoint x: 151, endPoint y: 175, distance: 278.5
click at [150, 177] on div "Preencha os dados de entrega do pedido Busque pelo cliente Número de contato No…" at bounding box center [420, 197] width 840 height 394
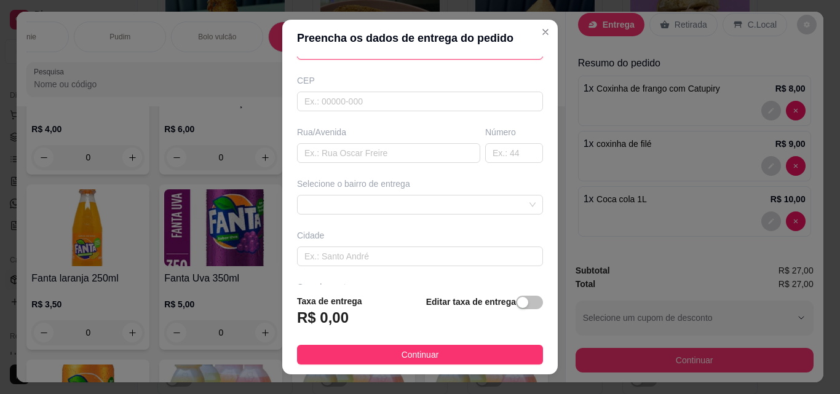
scroll to position [186, 0]
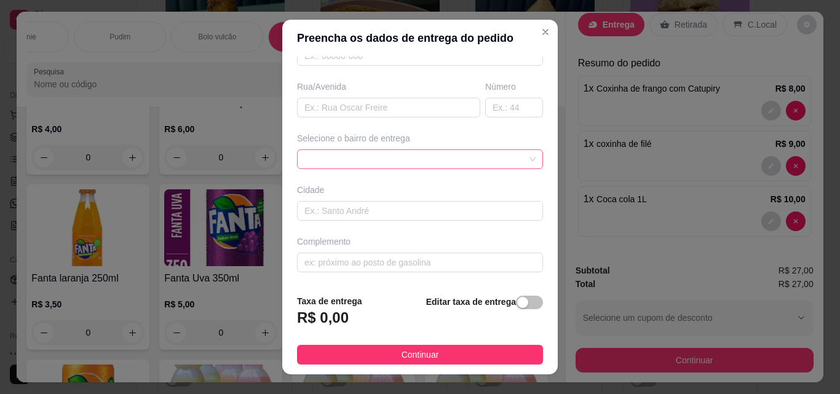
click at [501, 158] on div at bounding box center [420, 160] width 246 height 20
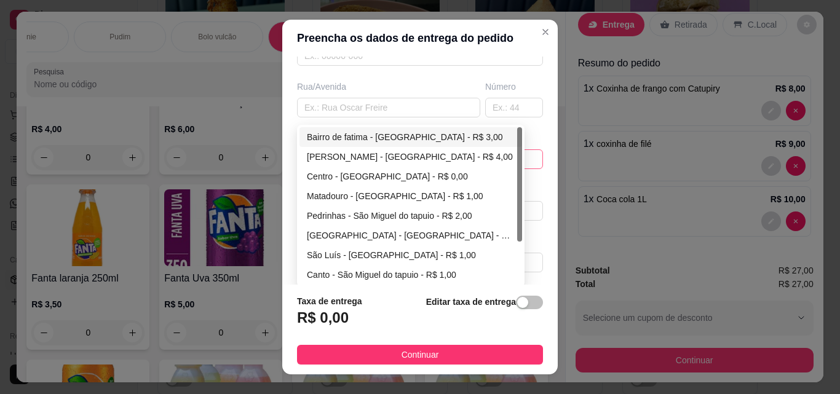
type input "[PERSON_NAME]"
click at [497, 138] on div "Bairro de fatima - [GEOGRAPHIC_DATA] - R$ 3,00" at bounding box center [411, 137] width 208 height 14
type input "São Miguel do tapuio"
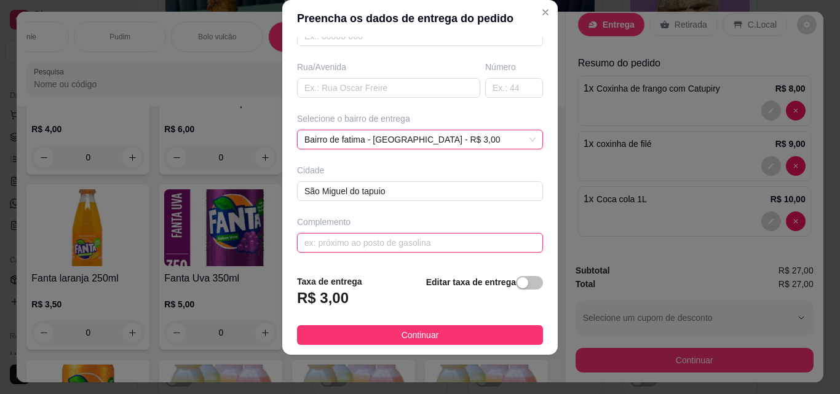
click at [413, 245] on input "text" at bounding box center [420, 243] width 246 height 20
click at [421, 241] on input "[GEOGRAPHIC_DATA]" at bounding box center [420, 243] width 246 height 20
type input "e"
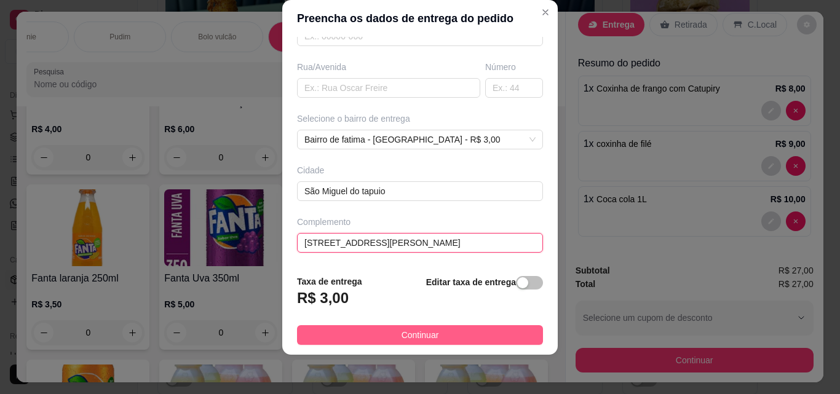
type input "[STREET_ADDRESS][PERSON_NAME]"
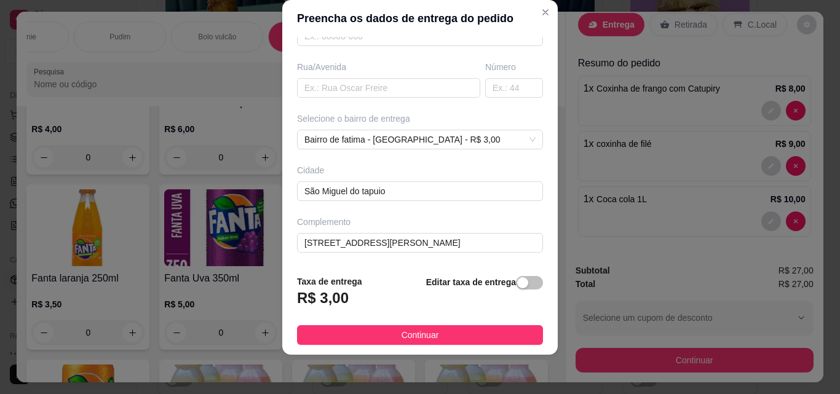
drag, startPoint x: 433, startPoint y: 335, endPoint x: 439, endPoint y: 334, distance: 6.9
click at [433, 335] on button "Continuar" at bounding box center [420, 335] width 246 height 20
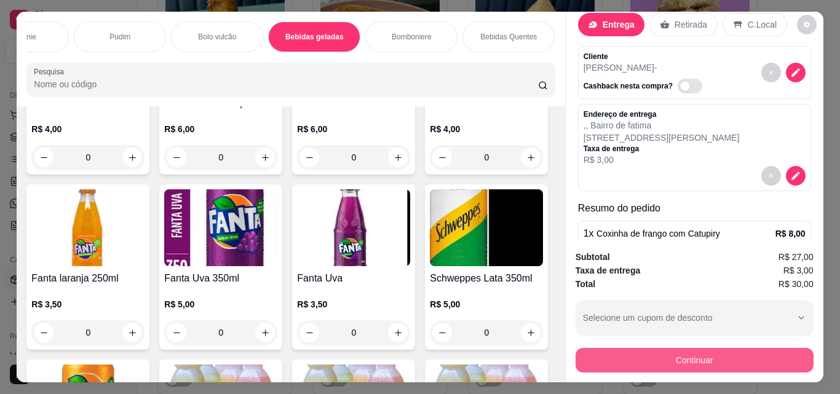
click at [752, 357] on button "Continuar" at bounding box center [695, 360] width 238 height 25
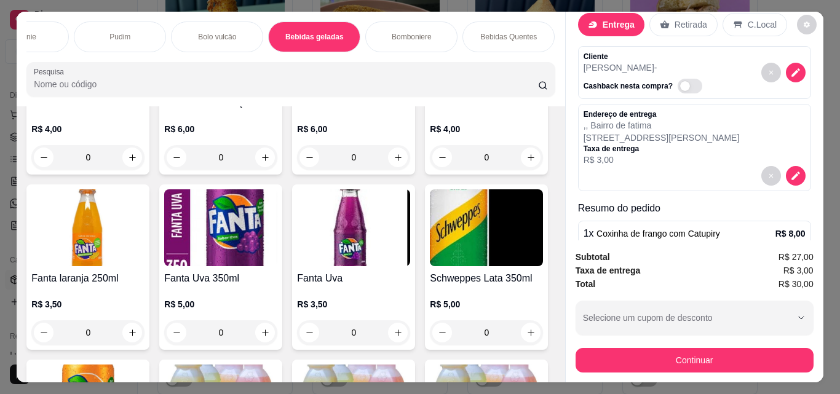
scroll to position [0, 0]
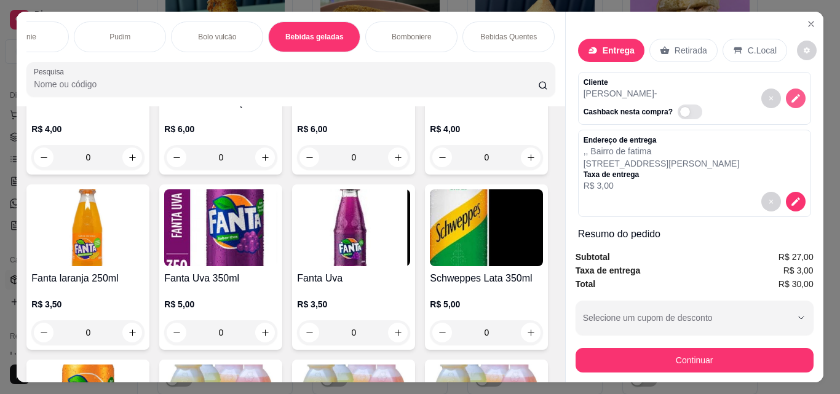
click at [791, 93] on icon "decrease-product-quantity" at bounding box center [796, 98] width 11 height 11
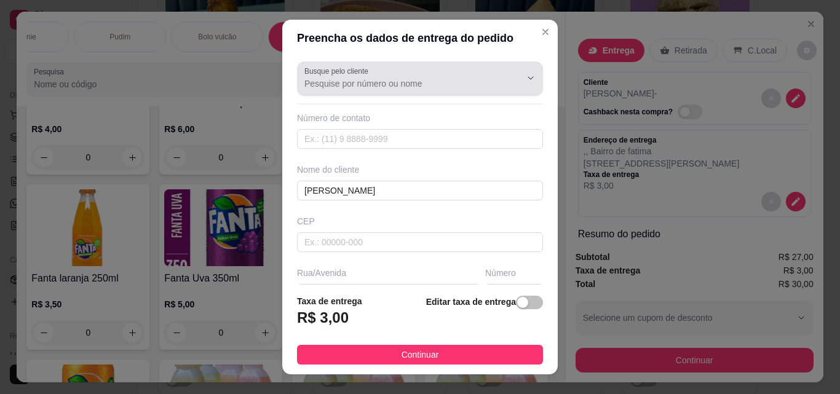
click at [428, 80] on input "Busque pelo cliente" at bounding box center [403, 84] width 197 height 12
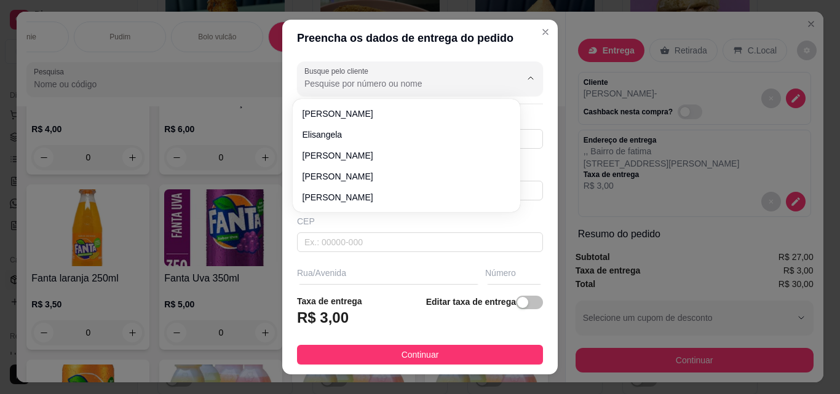
click at [513, 48] on header "Preencha os dados de entrega do pedido" at bounding box center [420, 38] width 276 height 37
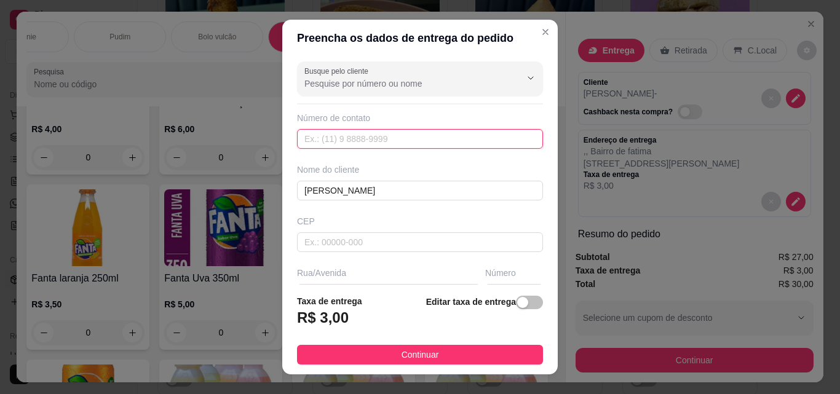
click at [452, 140] on input "text" at bounding box center [420, 139] width 246 height 20
type input "9"
type input "[PHONE_NUMBER]"
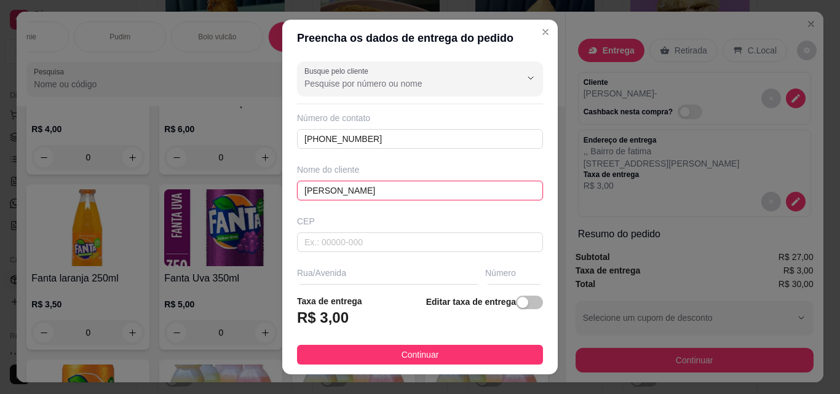
drag, startPoint x: 281, startPoint y: 185, endPoint x: 271, endPoint y: 185, distance: 9.8
click at [271, 185] on div "Preencha os dados de entrega do pedido Busque pelo cliente Número de contato [P…" at bounding box center [420, 197] width 840 height 394
type input "[PERSON_NAME]"
click at [449, 357] on button "Continuar" at bounding box center [420, 355] width 246 height 20
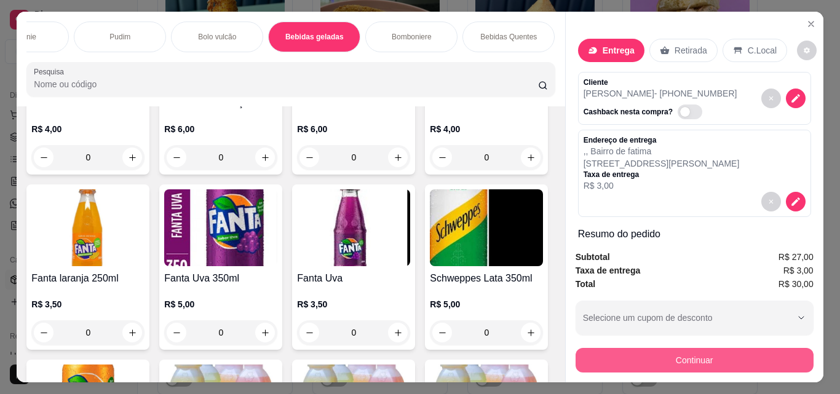
click at [696, 350] on button "Continuar" at bounding box center [695, 360] width 238 height 25
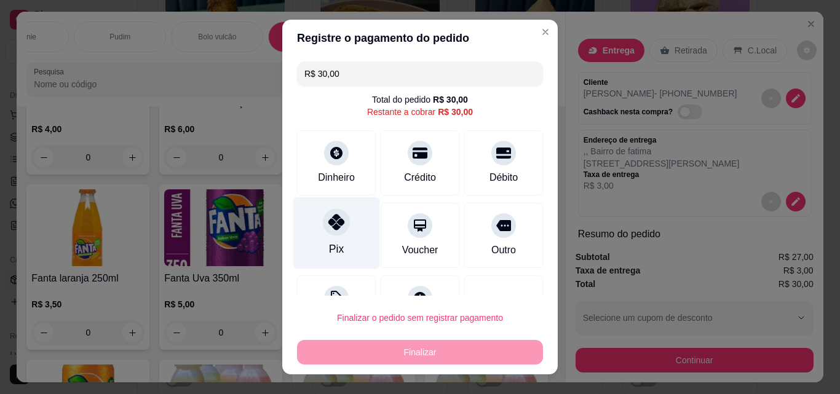
click at [339, 241] on div "Pix" at bounding box center [336, 234] width 87 height 72
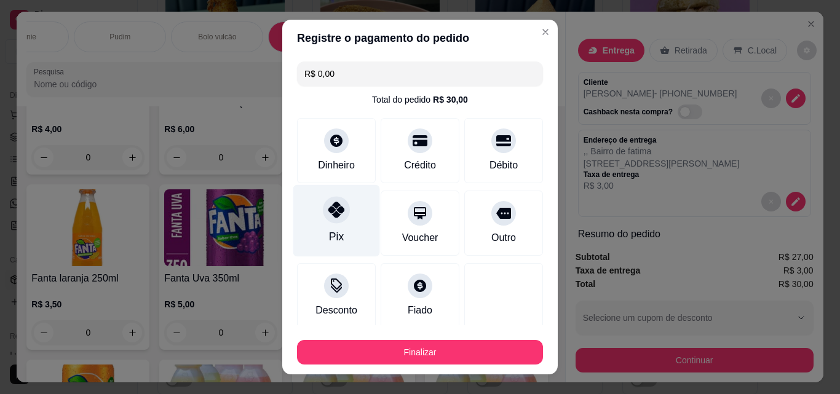
type input "R$ 0,00"
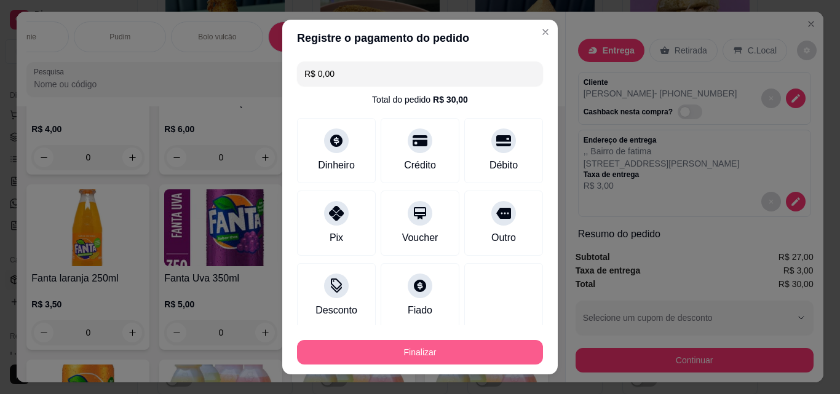
click at [428, 346] on button "Finalizar" at bounding box center [420, 352] width 246 height 25
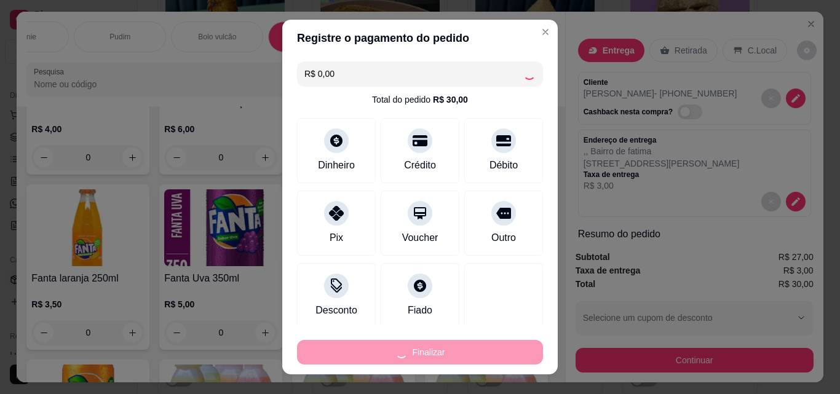
type input "0"
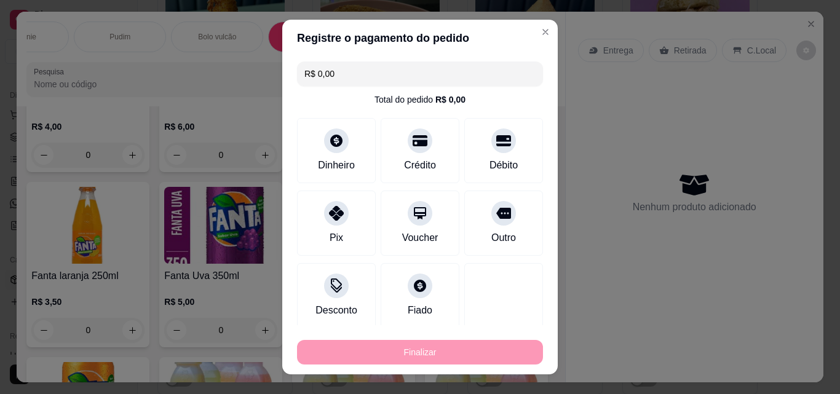
type input "-R$ 30,00"
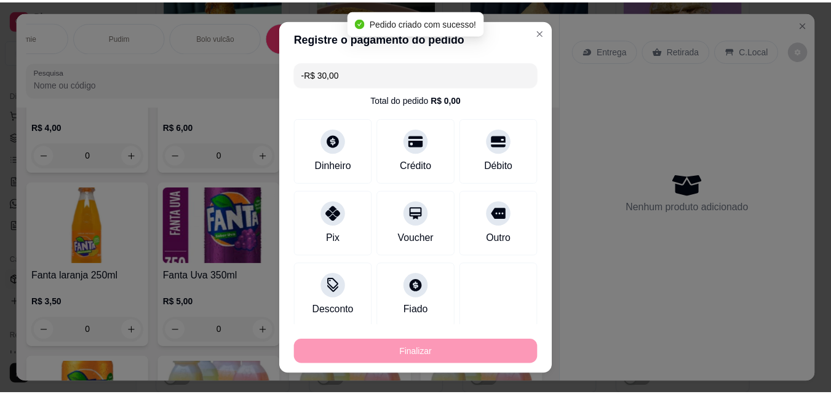
scroll to position [2677, 0]
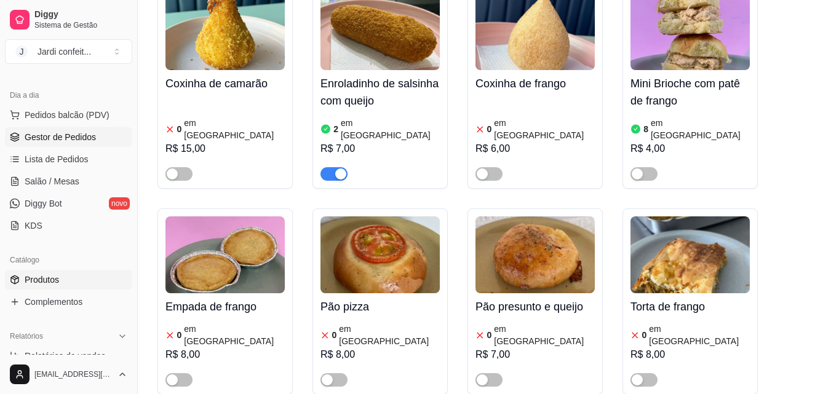
click at [91, 145] on link "Gestor de Pedidos" at bounding box center [68, 137] width 127 height 20
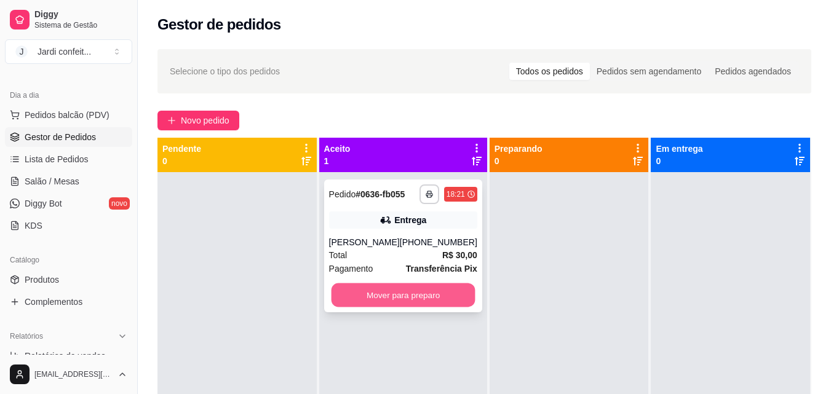
click at [447, 294] on button "Mover para preparo" at bounding box center [403, 296] width 144 height 24
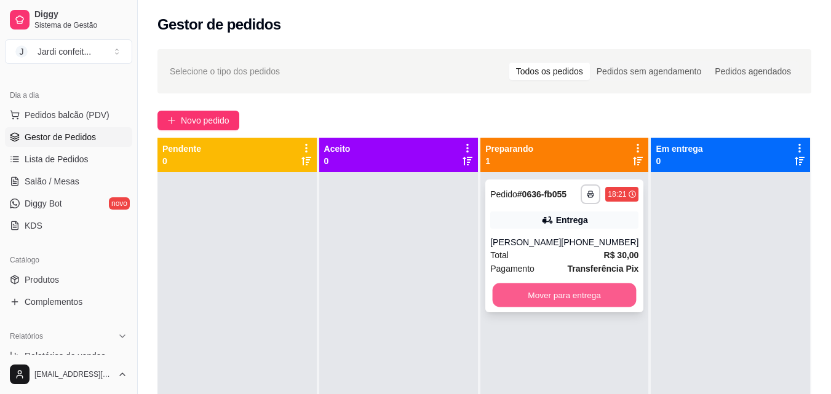
click at [585, 293] on button "Mover para entrega" at bounding box center [565, 296] width 144 height 24
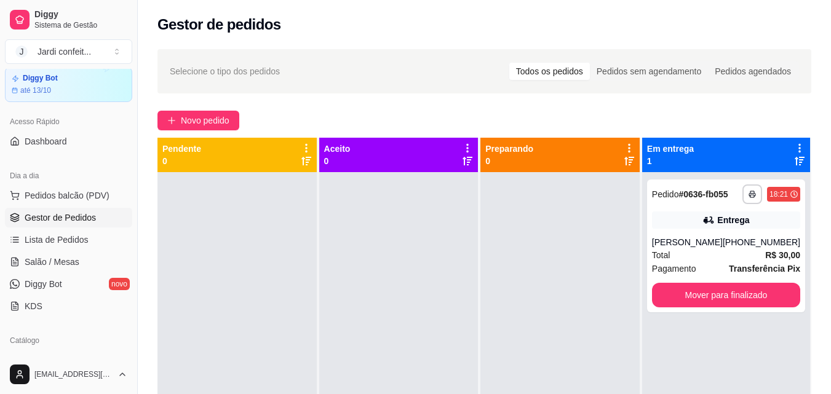
scroll to position [308, 0]
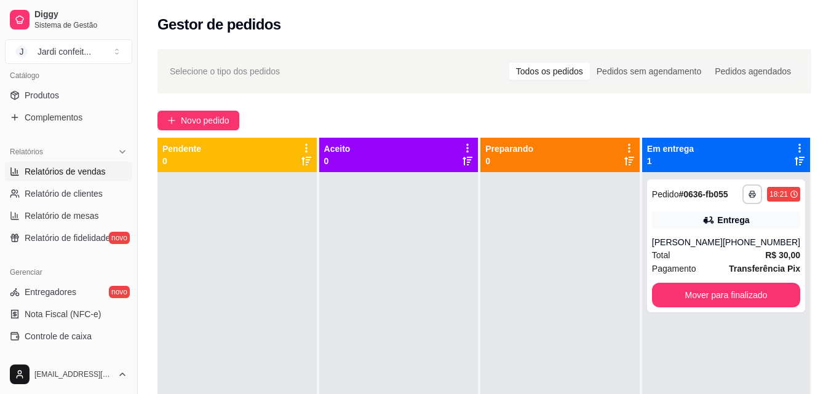
click at [109, 180] on link "Relatórios de vendas" at bounding box center [68, 172] width 127 height 20
select select "ALL"
select select "0"
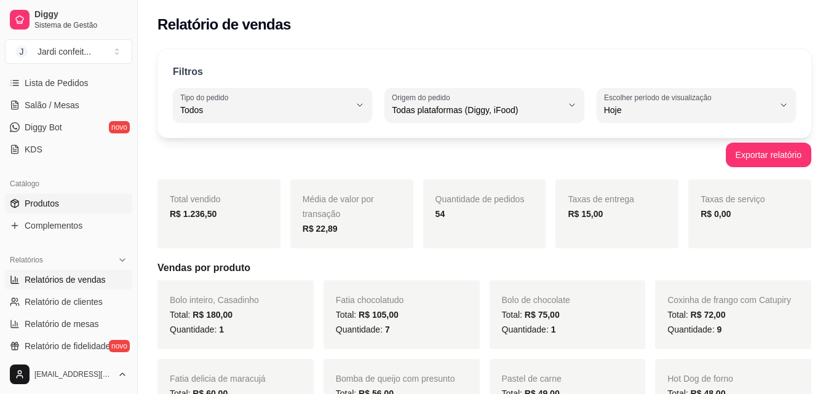
scroll to position [123, 0]
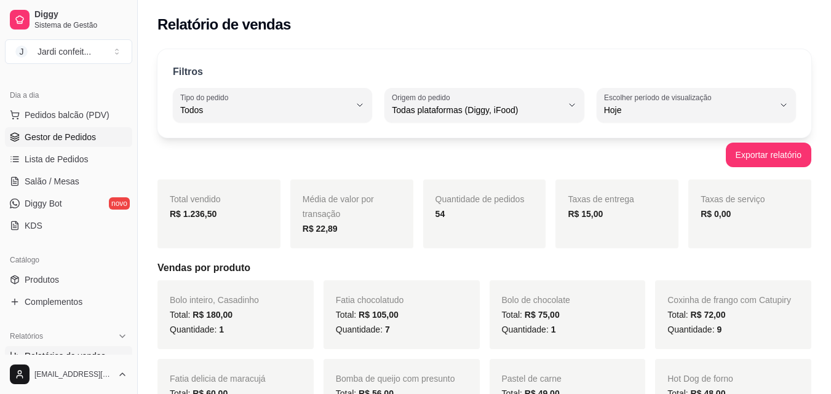
click at [80, 133] on span "Gestor de Pedidos" at bounding box center [60, 137] width 71 height 12
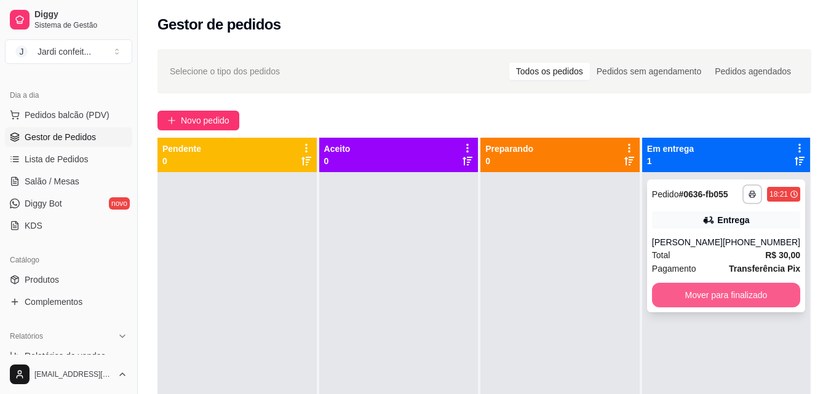
click at [724, 301] on button "Mover para finalizado" at bounding box center [726, 295] width 148 height 25
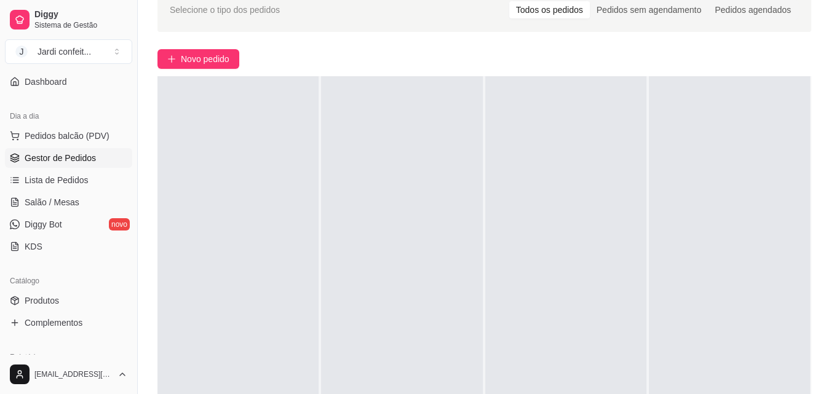
scroll to position [185, 0]
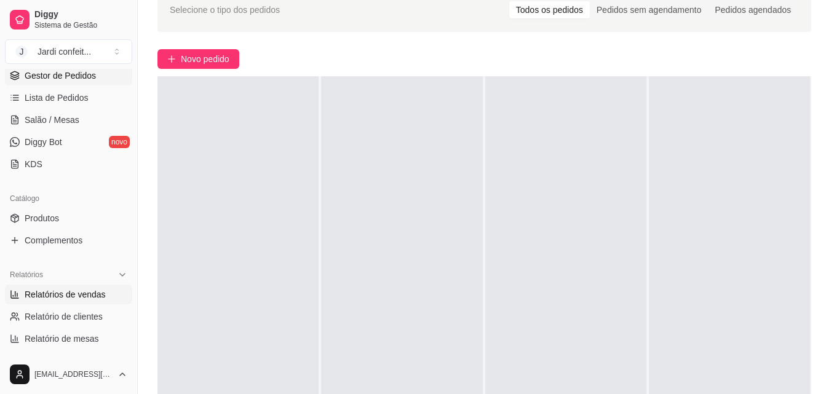
click at [105, 297] on link "Relatórios de vendas" at bounding box center [68, 295] width 127 height 20
select select "ALL"
select select "0"
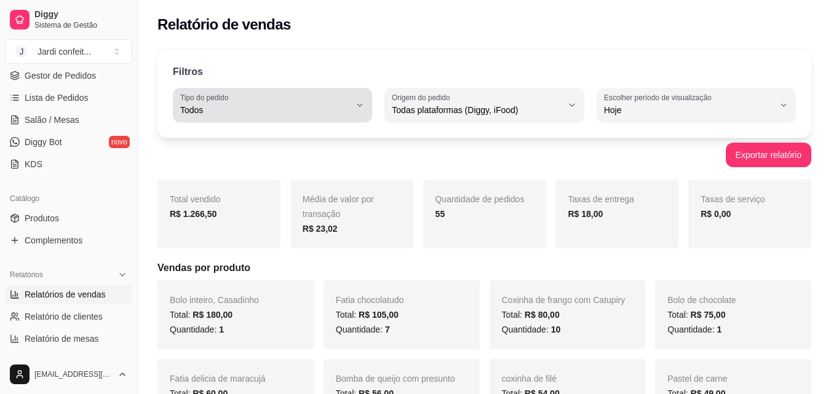
click at [351, 103] on button "Tipo do pedido Todos" at bounding box center [272, 105] width 199 height 34
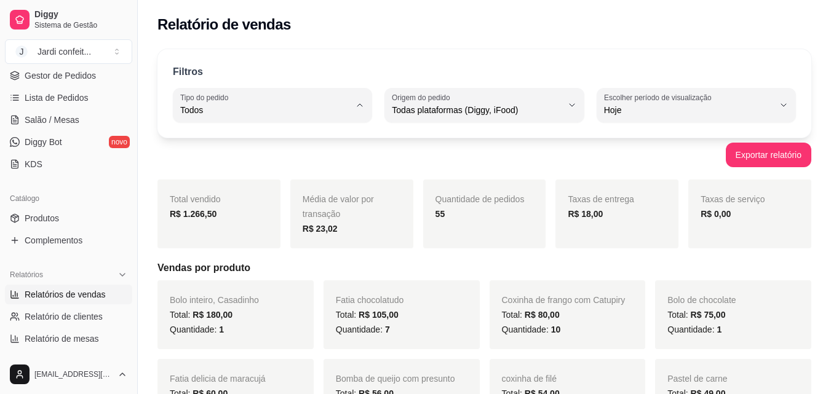
click at [271, 162] on span "Entrega" at bounding box center [266, 160] width 161 height 12
type input "DELIVERY"
select select "DELIVERY"
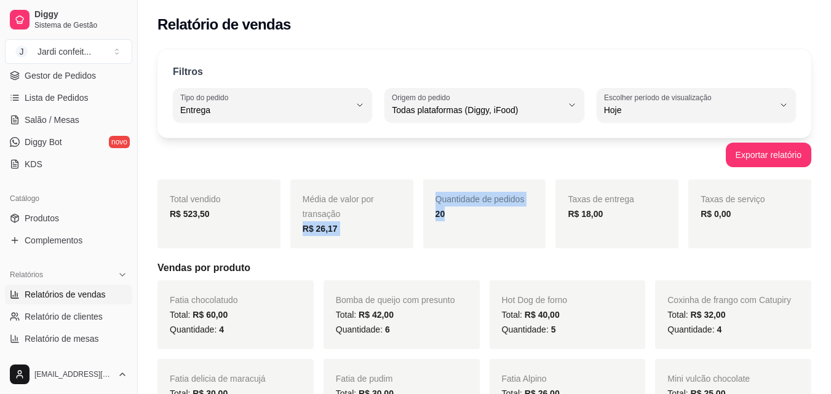
drag, startPoint x: 450, startPoint y: 216, endPoint x: 417, endPoint y: 214, distance: 33.9
click at [417, 214] on div "Total vendido R$ 523,50 Média de valor por transação R$ 26,17 Quantidade de ped…" at bounding box center [485, 214] width 654 height 69
click at [521, 265] on h5 "Vendas por produto" at bounding box center [485, 268] width 654 height 15
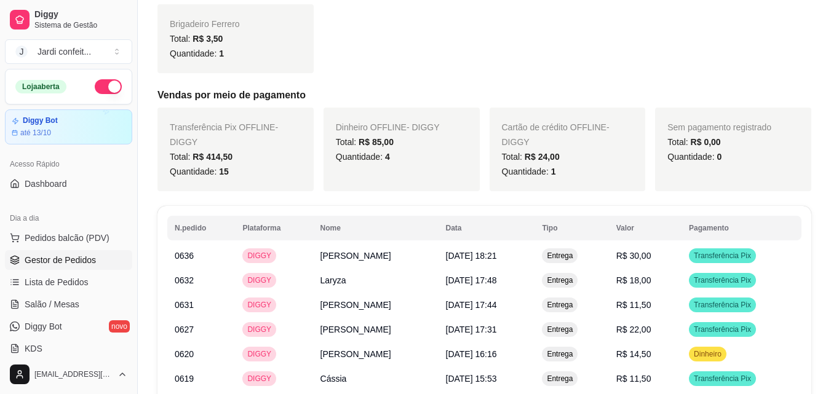
click at [98, 267] on link "Gestor de Pedidos" at bounding box center [68, 260] width 127 height 20
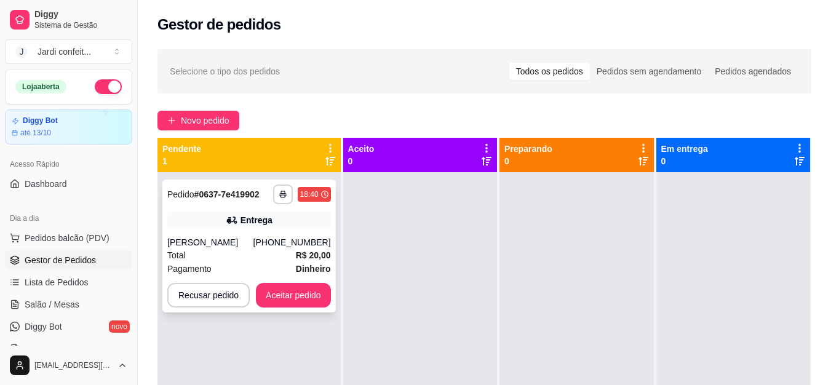
click at [308, 231] on div "**********" at bounding box center [249, 246] width 174 height 133
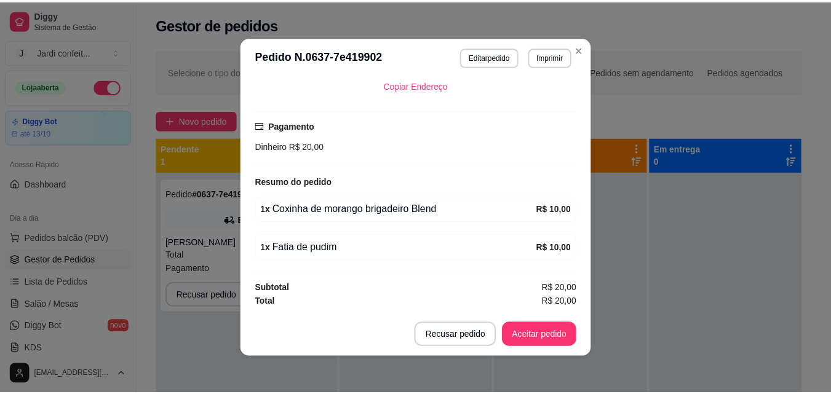
scroll to position [2, 0]
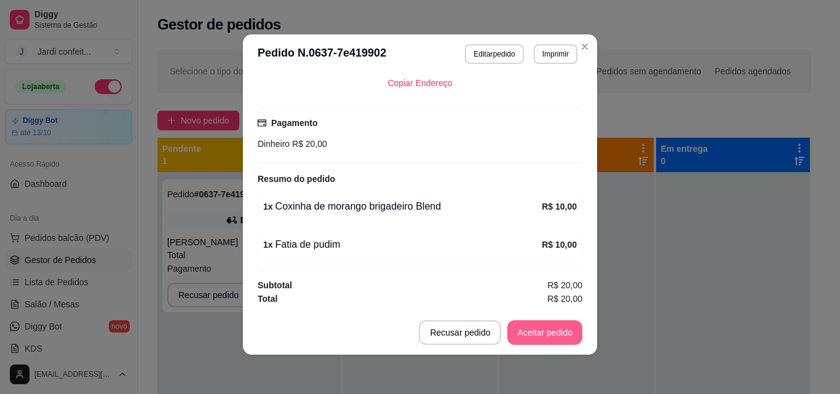
click at [546, 337] on button "Aceitar pedido" at bounding box center [545, 333] width 75 height 25
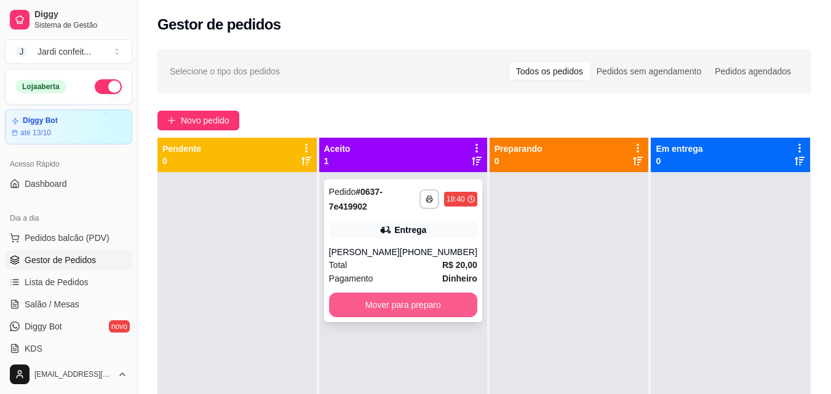
click at [404, 306] on button "Mover para preparo" at bounding box center [403, 305] width 148 height 25
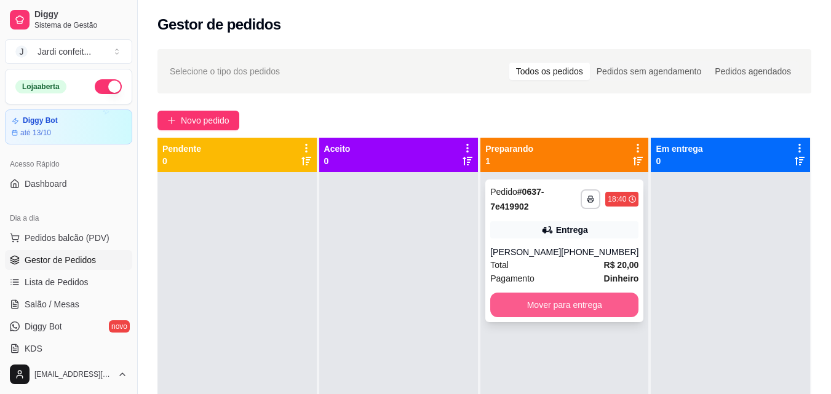
click at [527, 311] on button "Mover para entrega" at bounding box center [564, 305] width 148 height 25
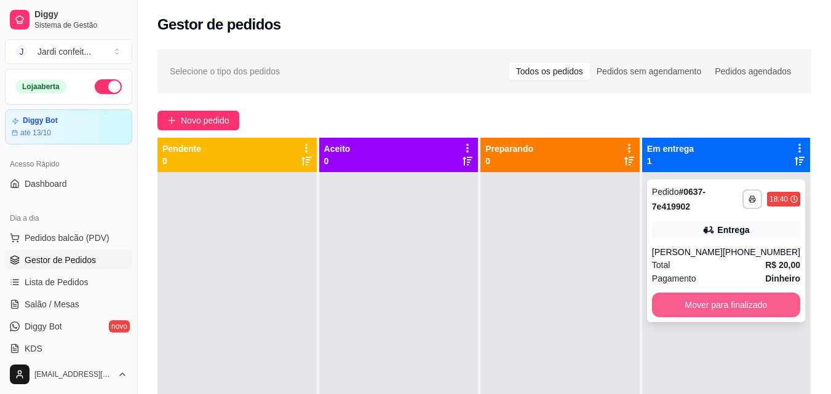
click at [754, 306] on button "Mover para finalizado" at bounding box center [726, 305] width 148 height 25
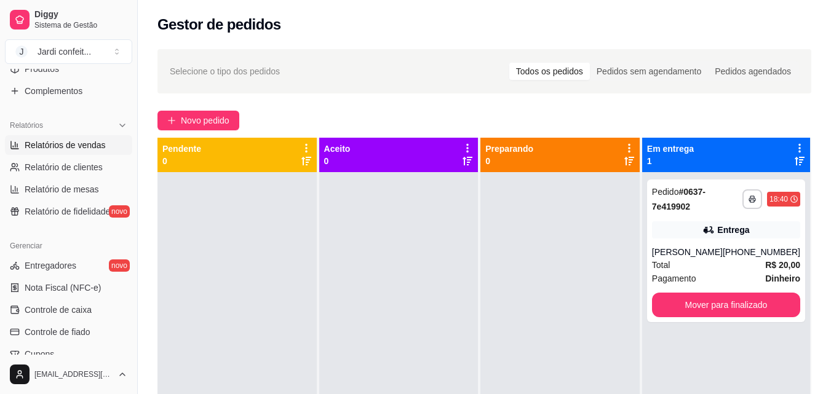
scroll to position [369, 0]
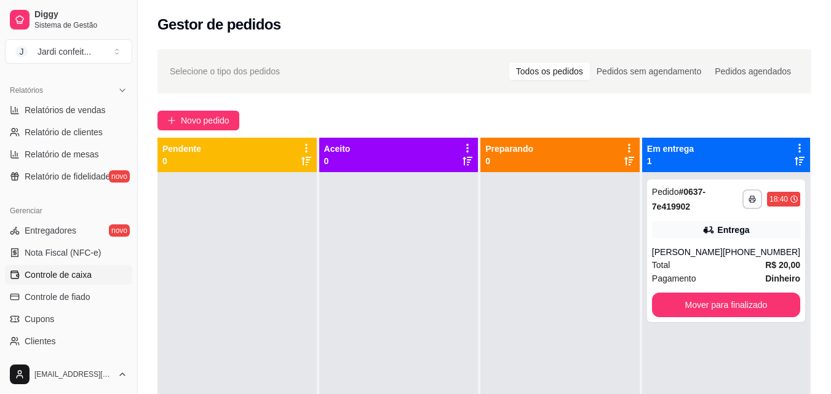
click at [94, 277] on link "Controle de caixa" at bounding box center [68, 275] width 127 height 20
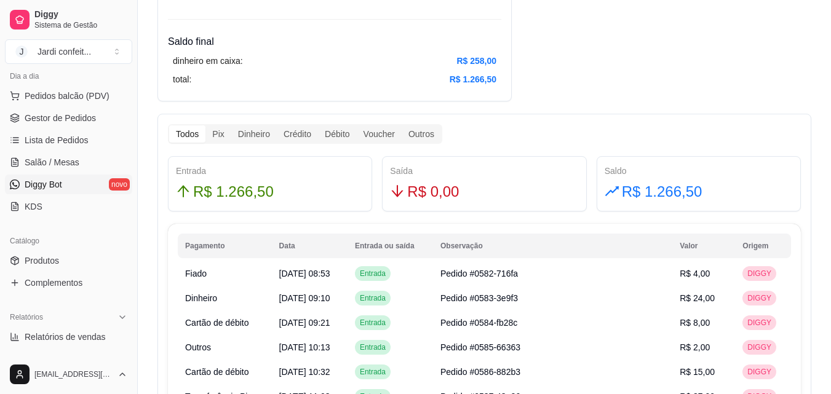
scroll to position [123, 0]
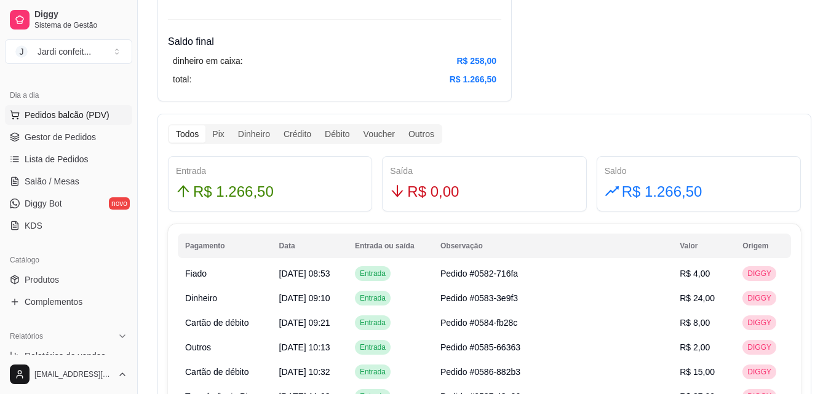
click at [97, 115] on span "Pedidos balcão (PDV)" at bounding box center [67, 115] width 85 height 12
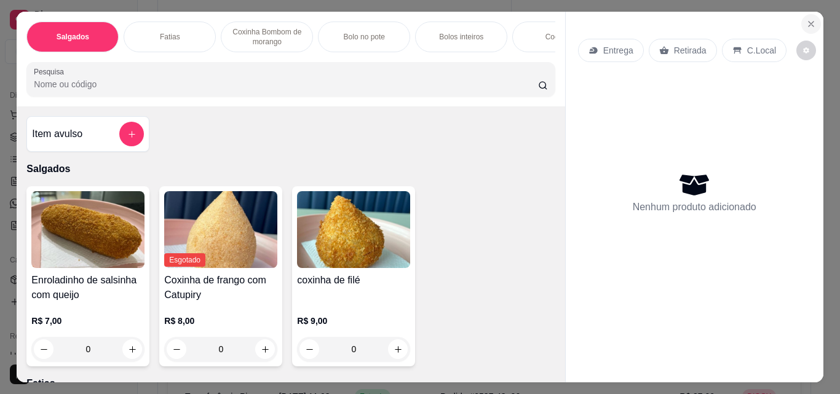
click at [807, 21] on icon "Close" at bounding box center [812, 24] width 10 height 10
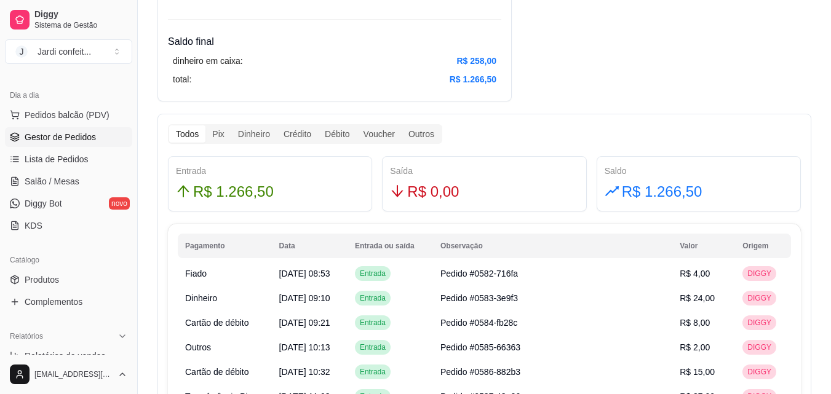
click at [83, 135] on span "Gestor de Pedidos" at bounding box center [60, 137] width 71 height 12
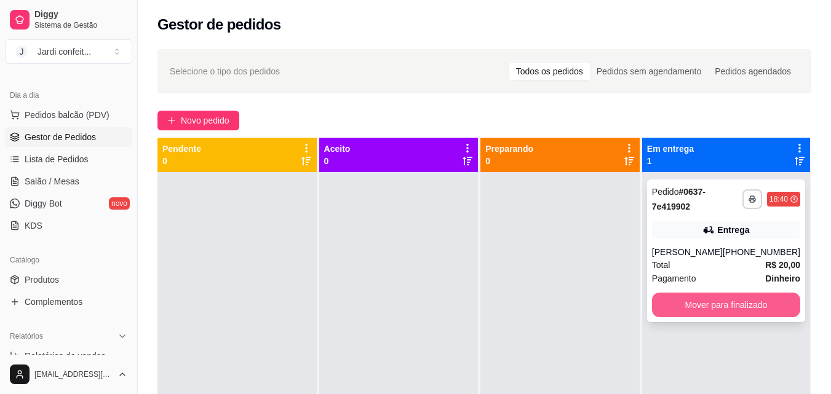
click at [747, 301] on button "Mover para finalizado" at bounding box center [726, 305] width 148 height 25
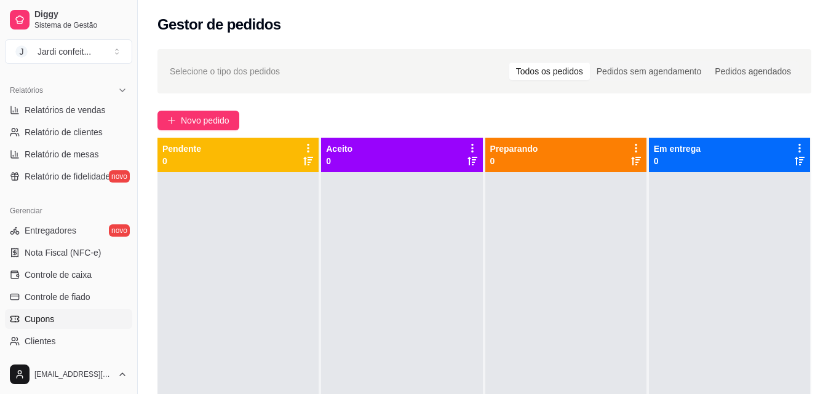
scroll to position [431, 0]
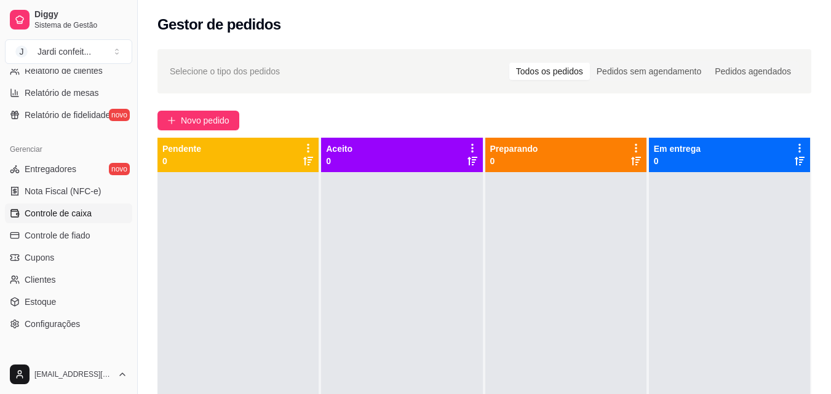
click at [87, 215] on span "Controle de caixa" at bounding box center [58, 213] width 67 height 12
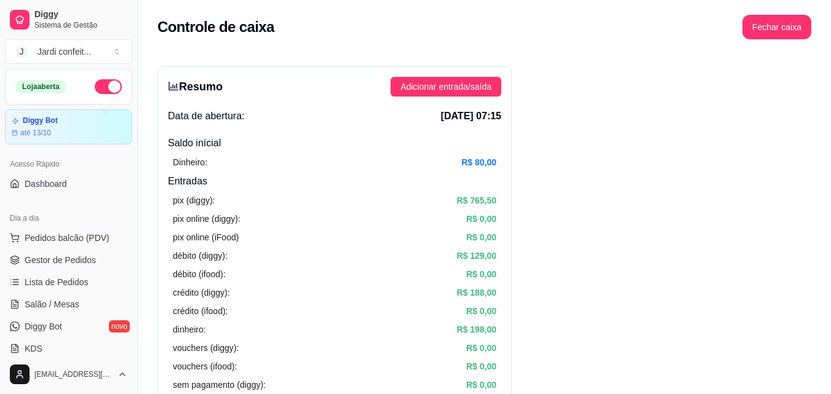
click at [95, 81] on button "button" at bounding box center [108, 86] width 27 height 15
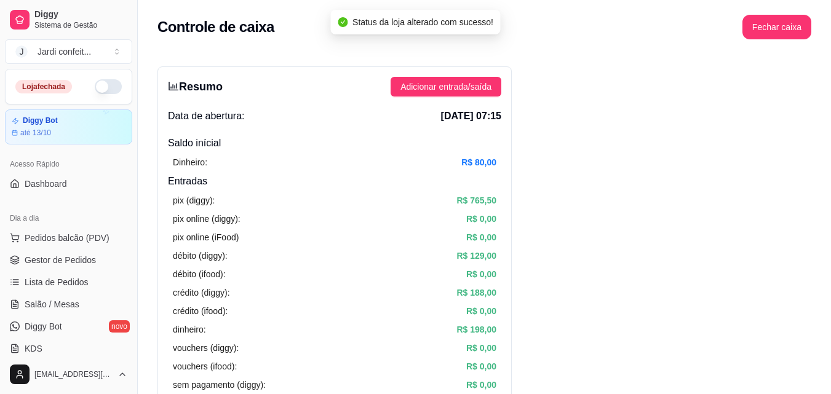
click at [780, 40] on div "Controle de caixa Fechar caixa" at bounding box center [484, 23] width 693 height 47
click at [786, 31] on button "Fechar caixa" at bounding box center [777, 27] width 69 height 25
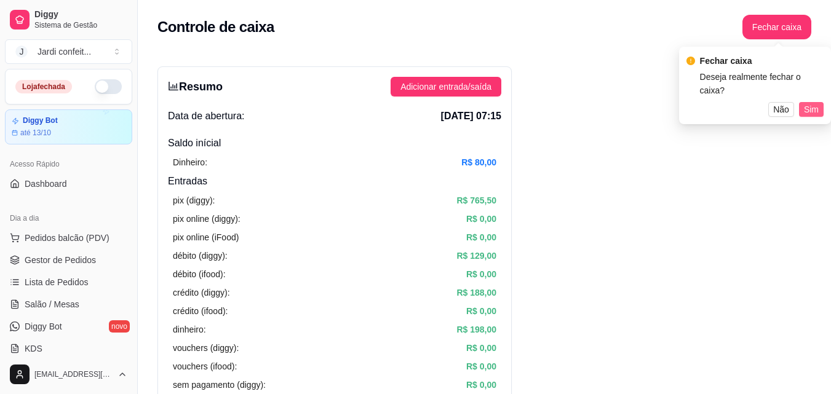
click at [815, 103] on span "Sim" at bounding box center [811, 110] width 15 height 14
